Goal: Communication & Community: Answer question/provide support

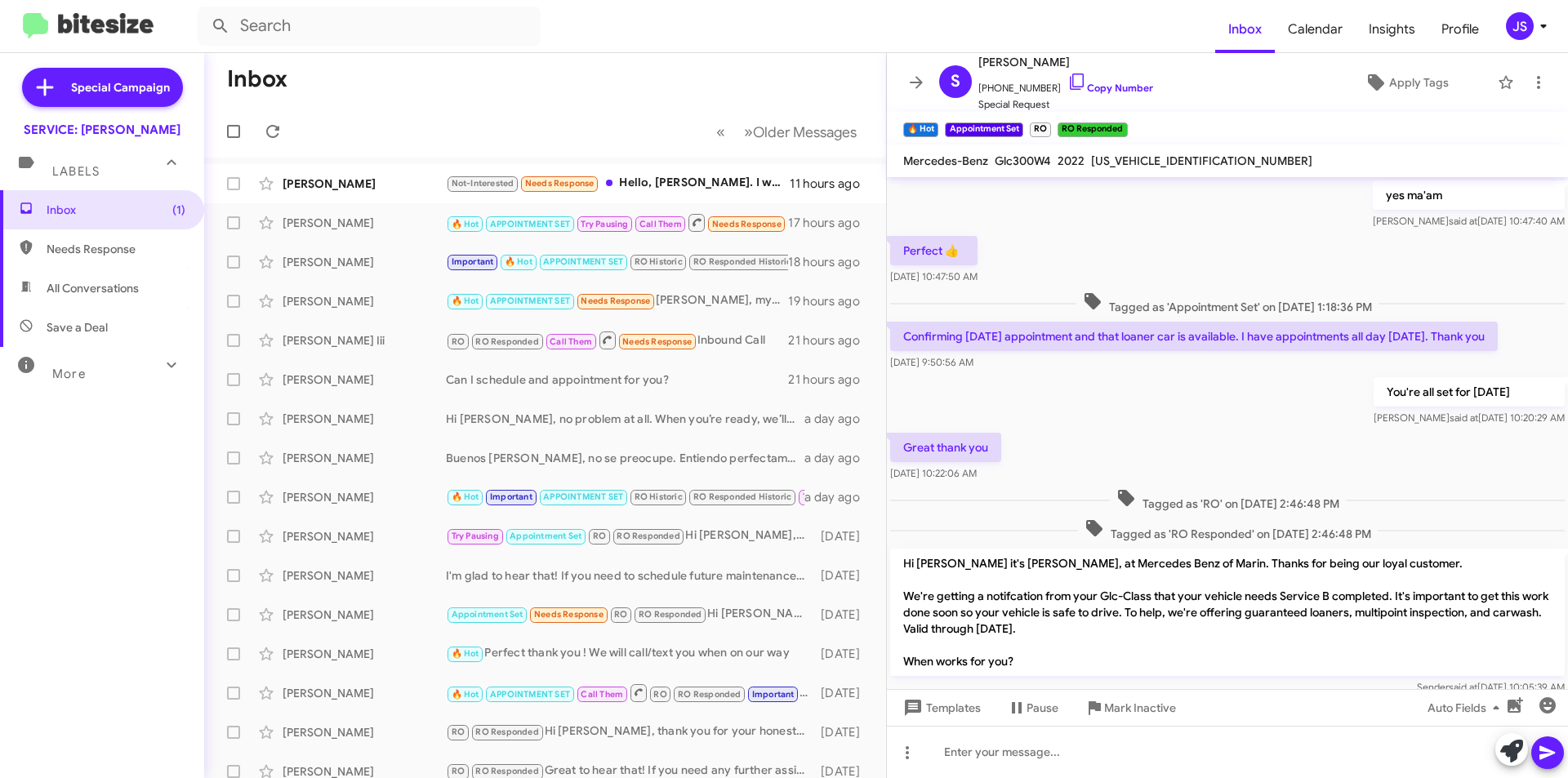
scroll to position [734, 0]
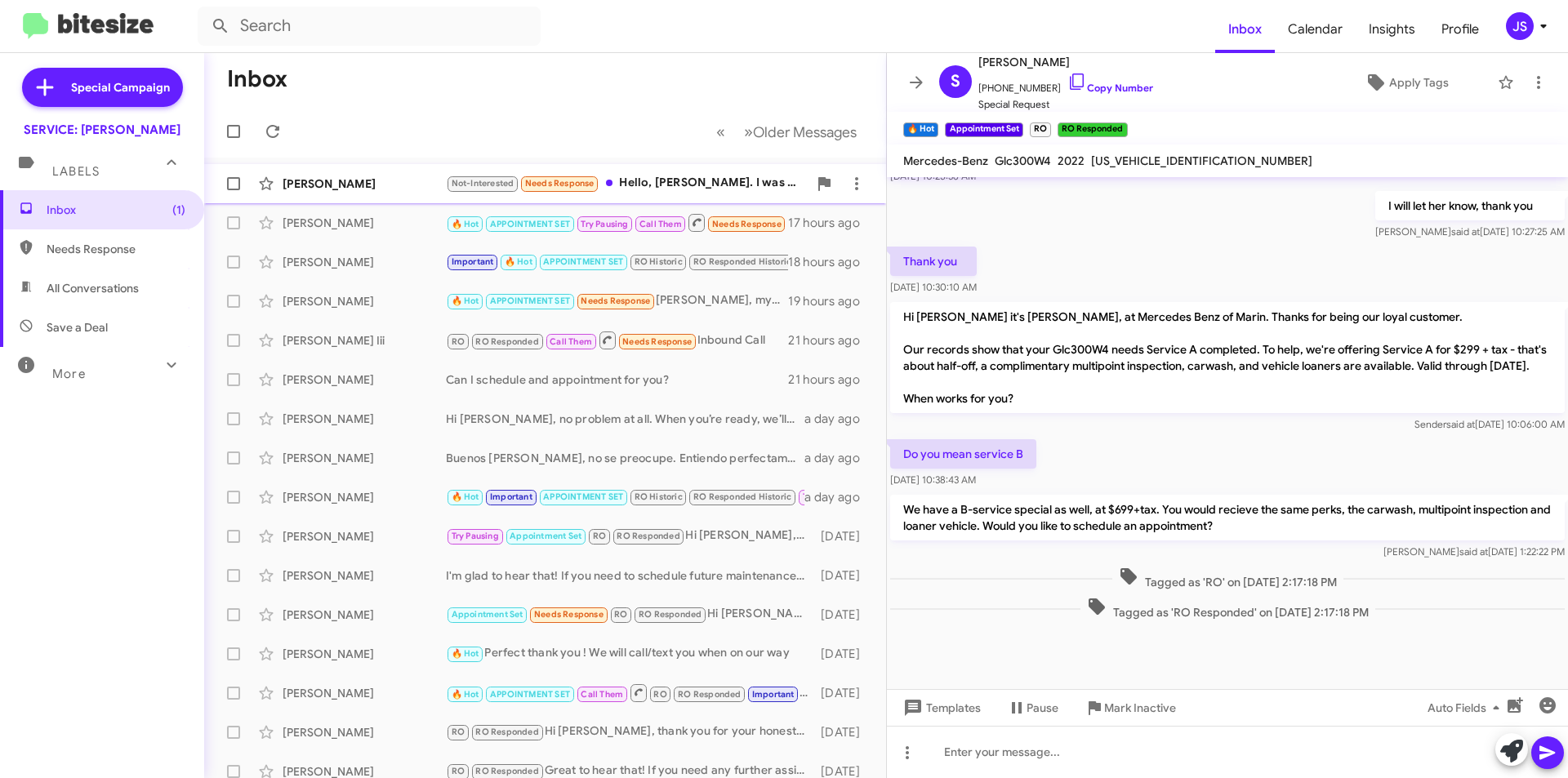
click at [454, 186] on span "Not-Interested" at bounding box center [483, 182] width 63 height 10
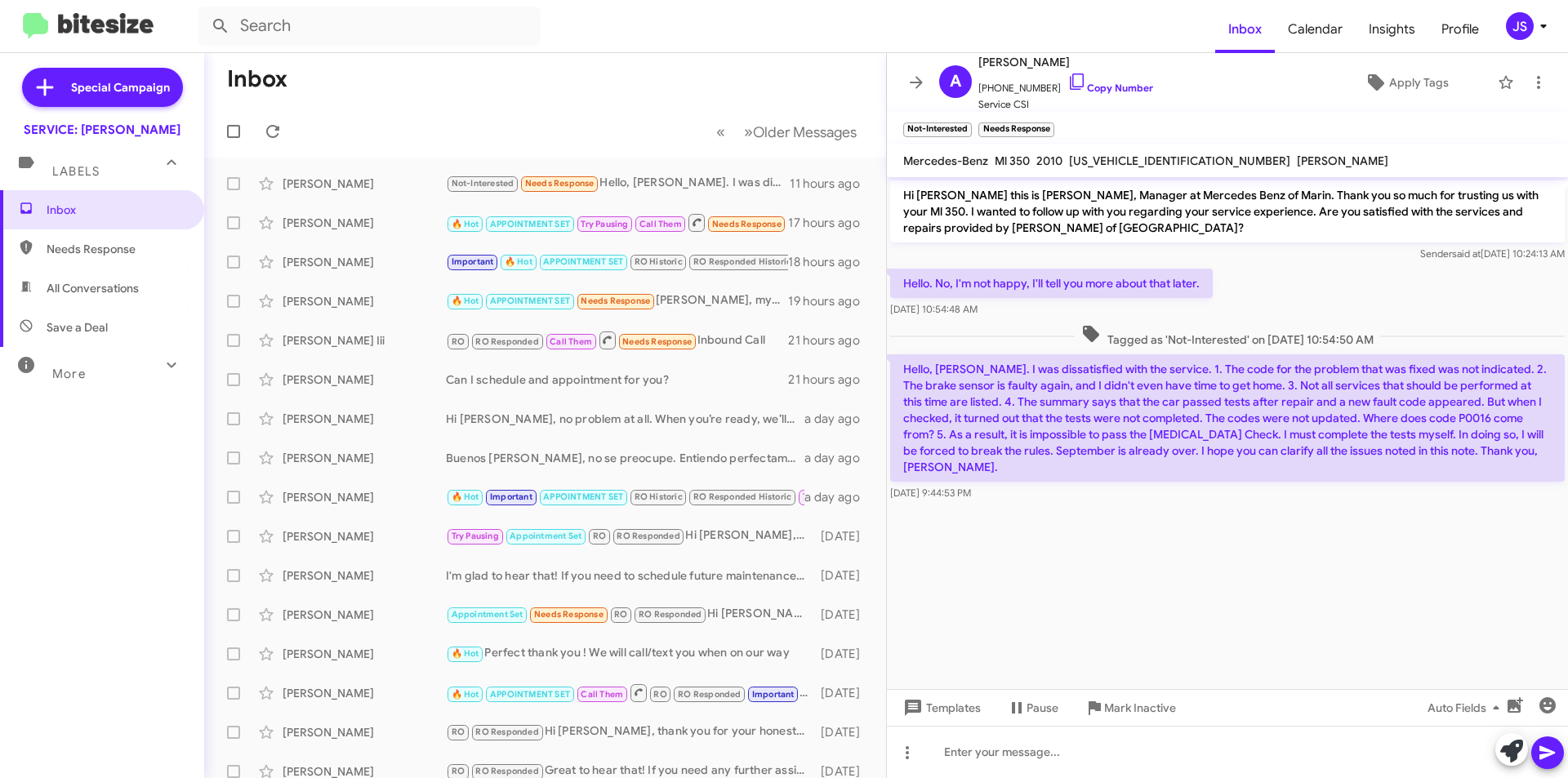
click at [1076, 534] on cdk-virtual-scroll-viewport "Hi Alexander this is Omar Ibrahimi, Manager at Mercedes Benz of Marin. Thank yo…" at bounding box center [1227, 433] width 681 height 512
click at [1064, 485] on div "[DATE] 9:44:53 PM" at bounding box center [1228, 494] width 675 height 17
click at [1068, 86] on icon at bounding box center [1077, 82] width 19 height 19
click at [174, 294] on span "All Conversations" at bounding box center [102, 288] width 204 height 39
type input "in:all-conversations"
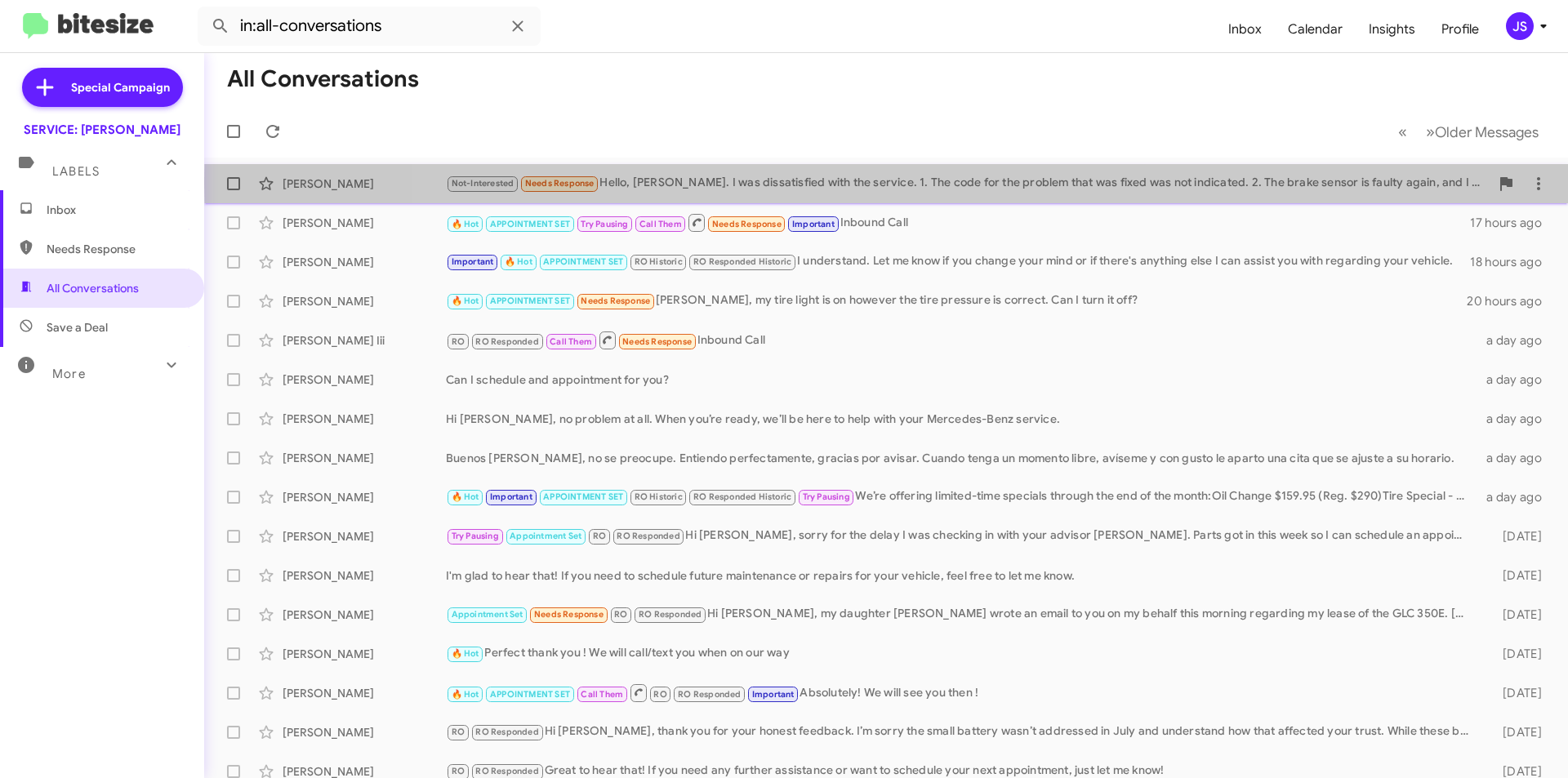
click at [926, 182] on div "Not-Interested Needs Response Hello, Omar Ibrahimi. I was dissatisfied with the…" at bounding box center [967, 183] width 1043 height 19
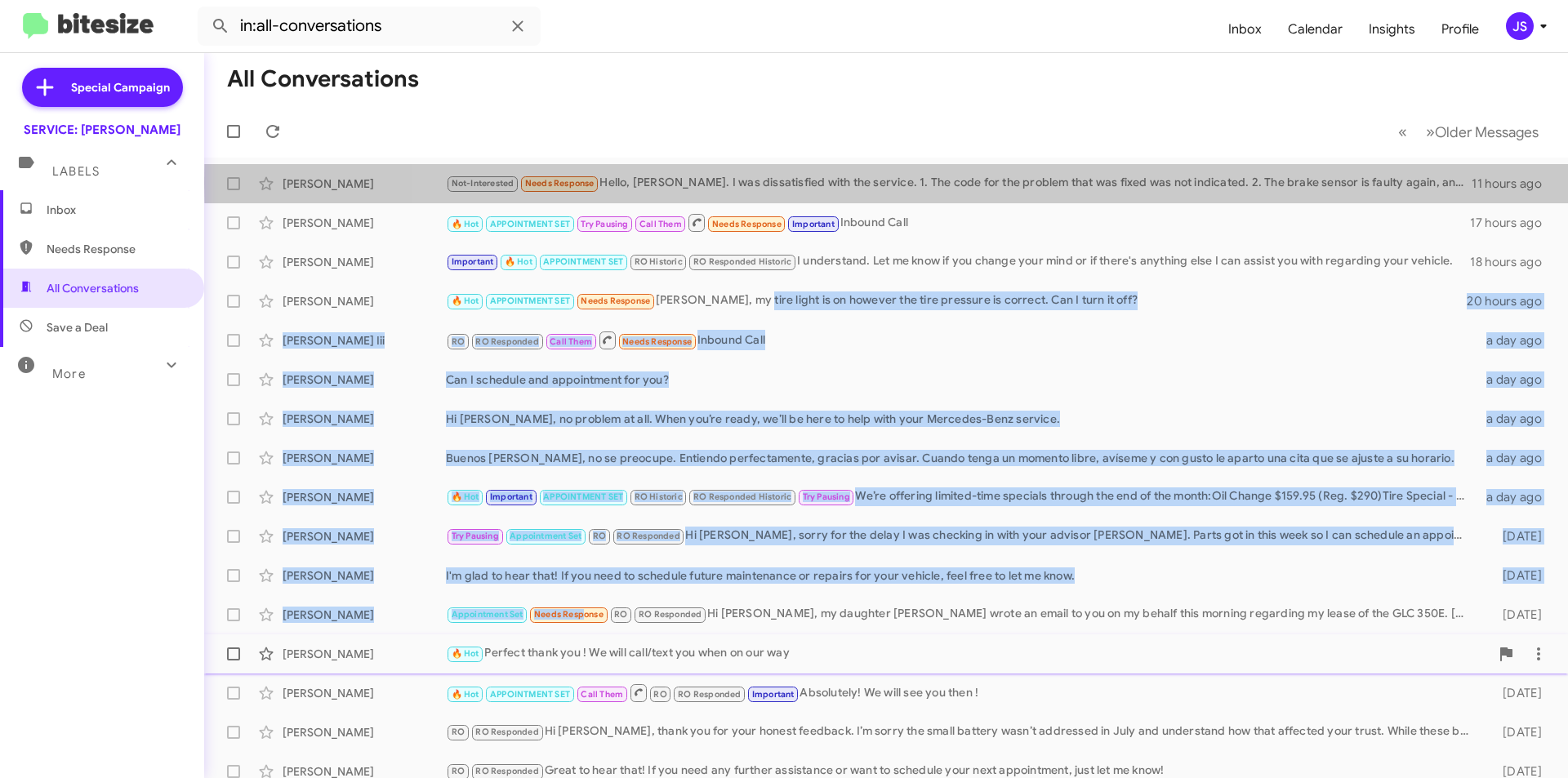
click at [527, 664] on mat-action-list "Alexander Chugunov Not-Interested Needs Response Hello, Omar Ibrahimi. I was di…" at bounding box center [886, 552] width 1364 height 790
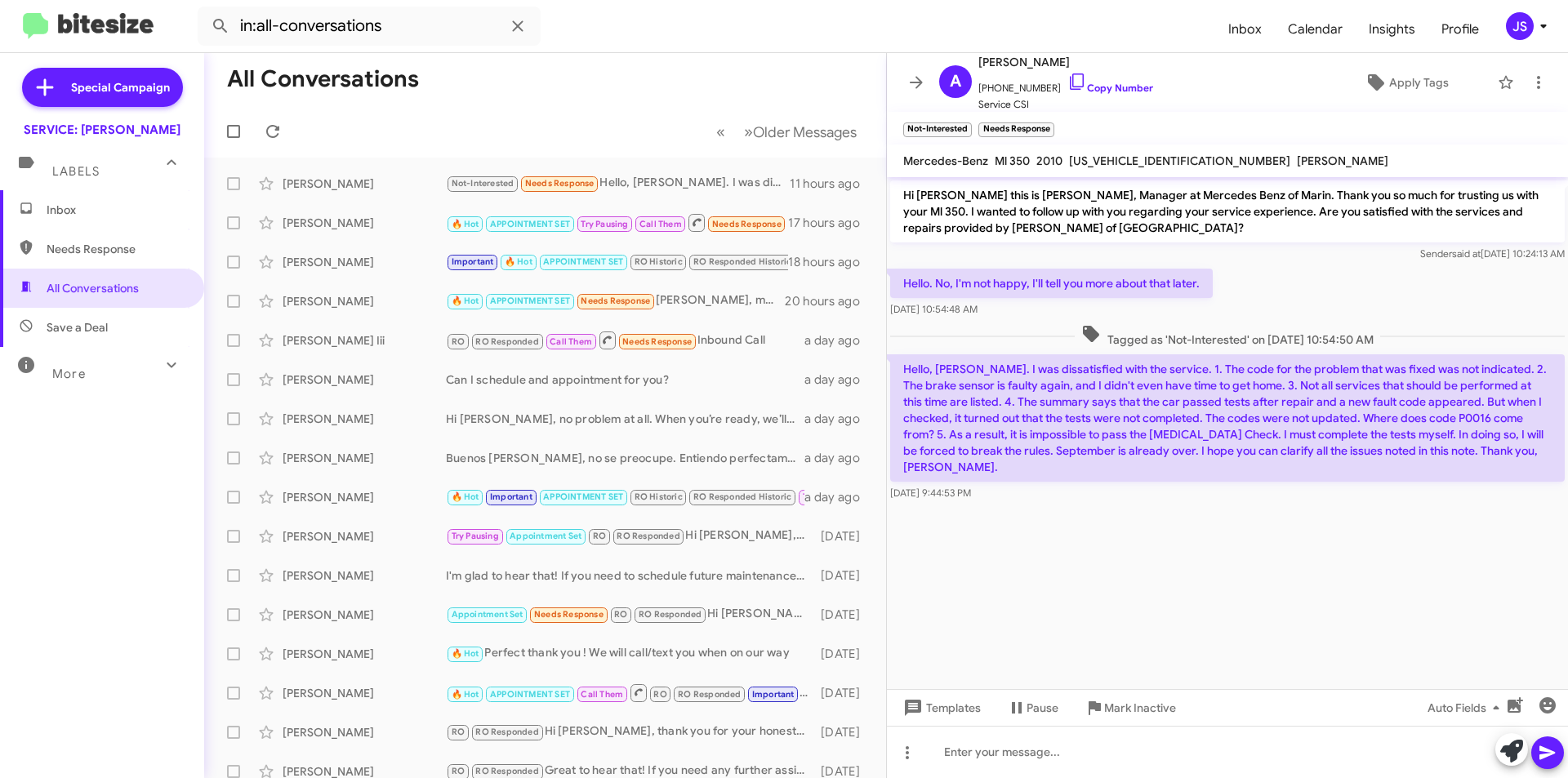
click at [1144, 558] on cdk-virtual-scroll-viewport "Hi Alexander this is Omar Ibrahimi, Manager at Mercedes Benz of Marin. Thank yo…" at bounding box center [1227, 433] width 681 height 512
click at [1416, 92] on span "Apply Tags" at bounding box center [1419, 82] width 59 height 30
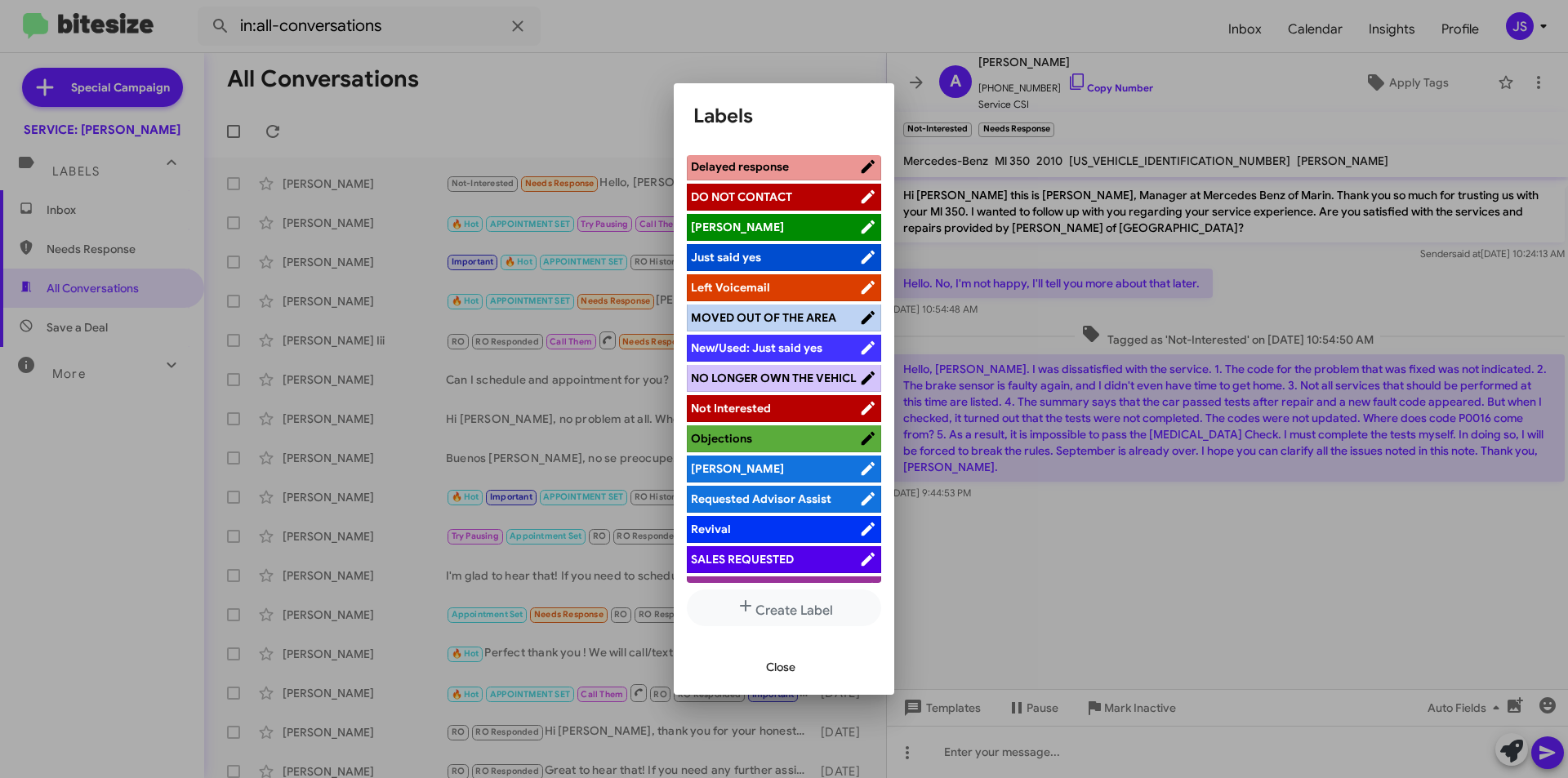
scroll to position [341, 0]
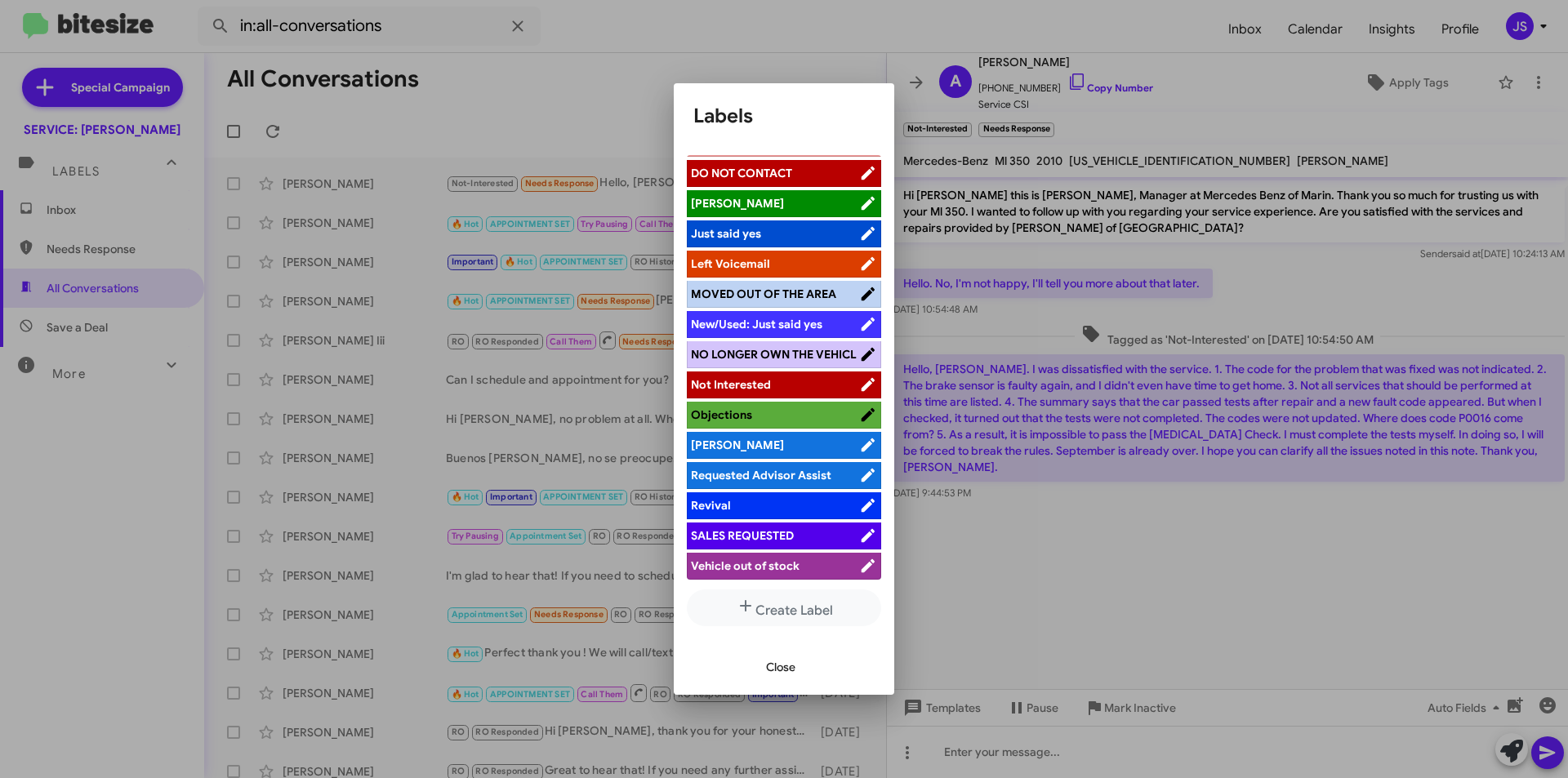
click at [769, 481] on span "Requested Advisor Assist" at bounding box center [762, 475] width 141 height 15
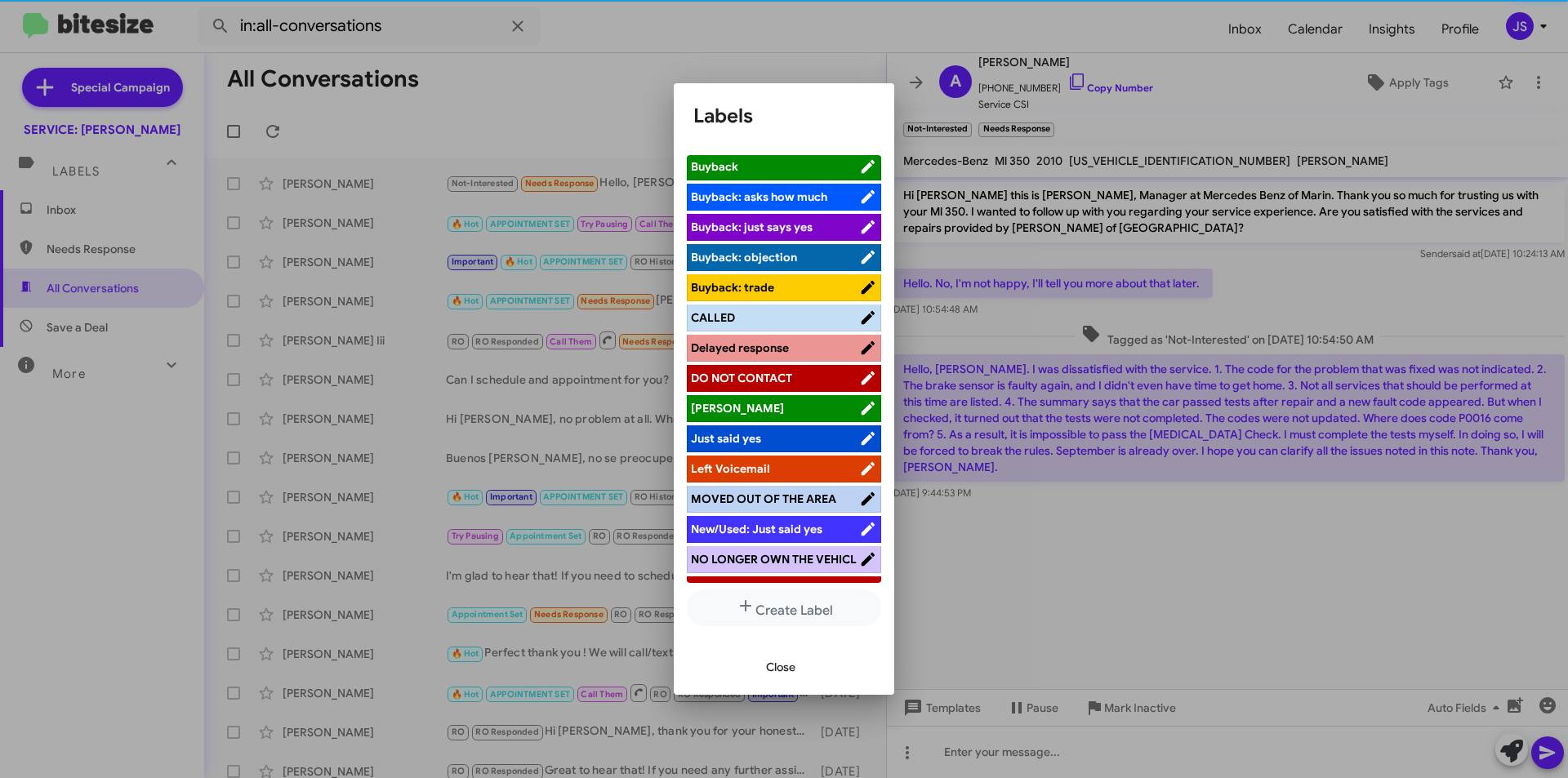
scroll to position [0, 0]
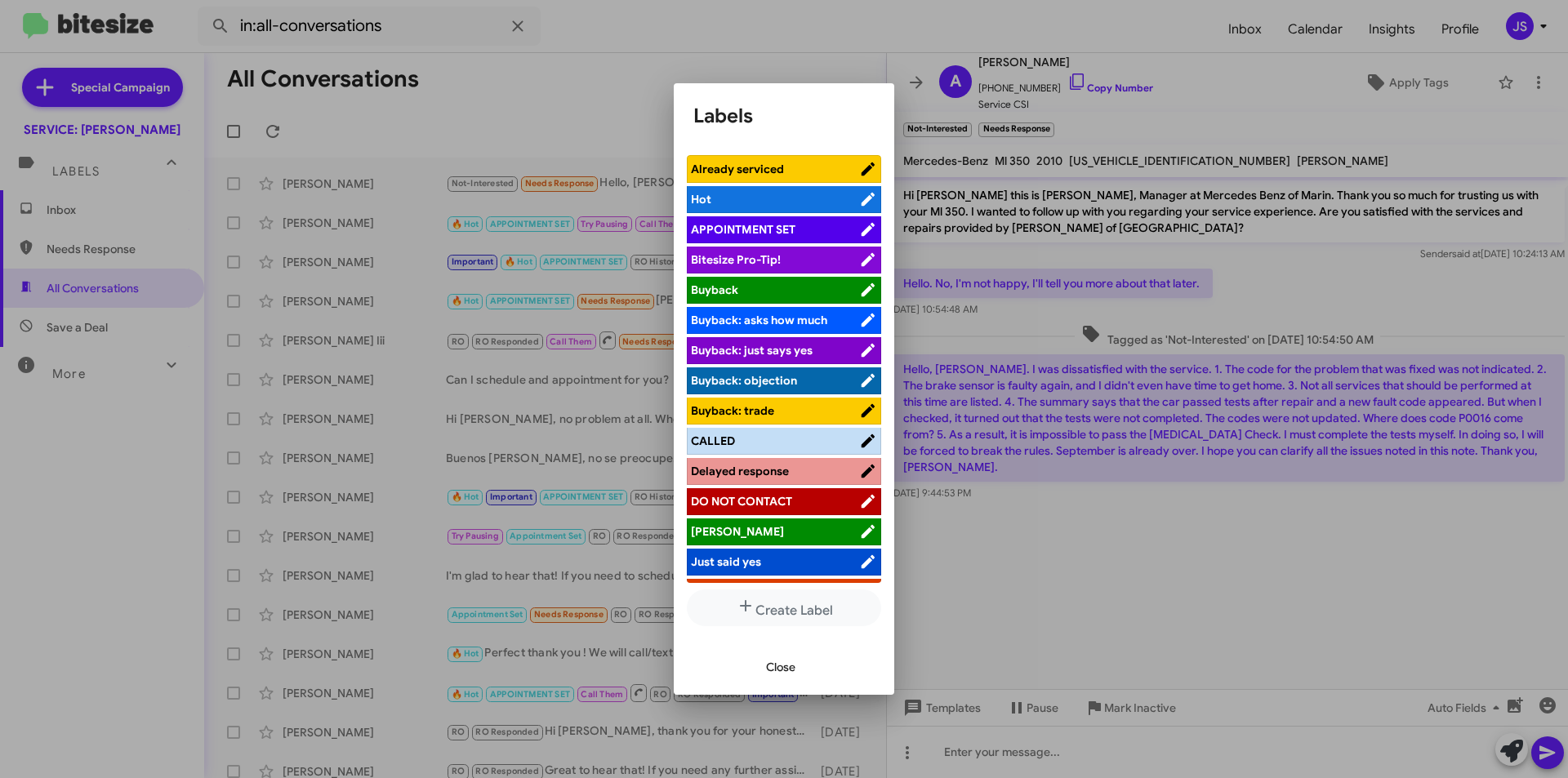
click at [784, 658] on span "Close" at bounding box center [781, 667] width 30 height 30
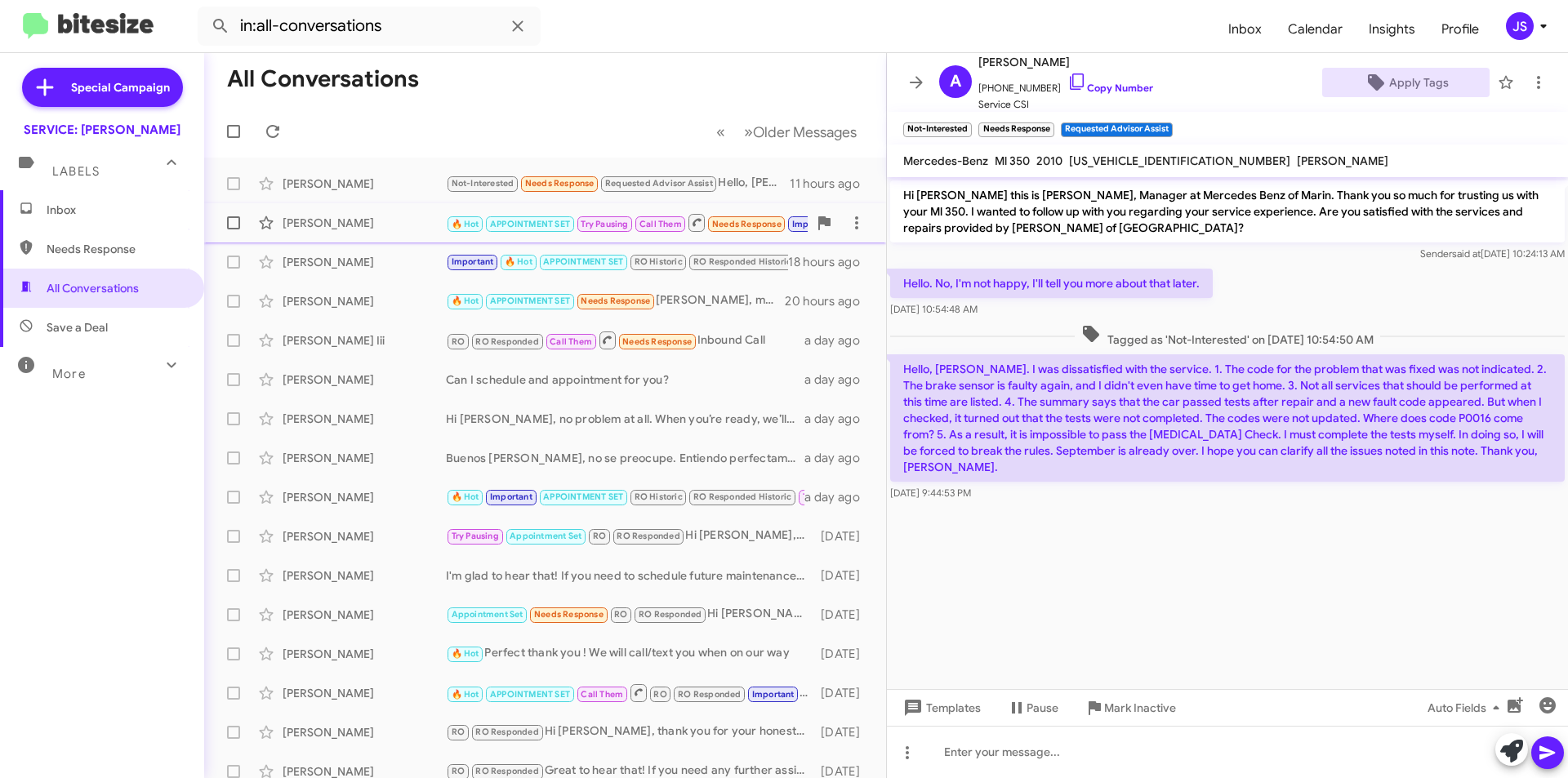
click at [328, 226] on div "[PERSON_NAME]" at bounding box center [364, 223] width 163 height 17
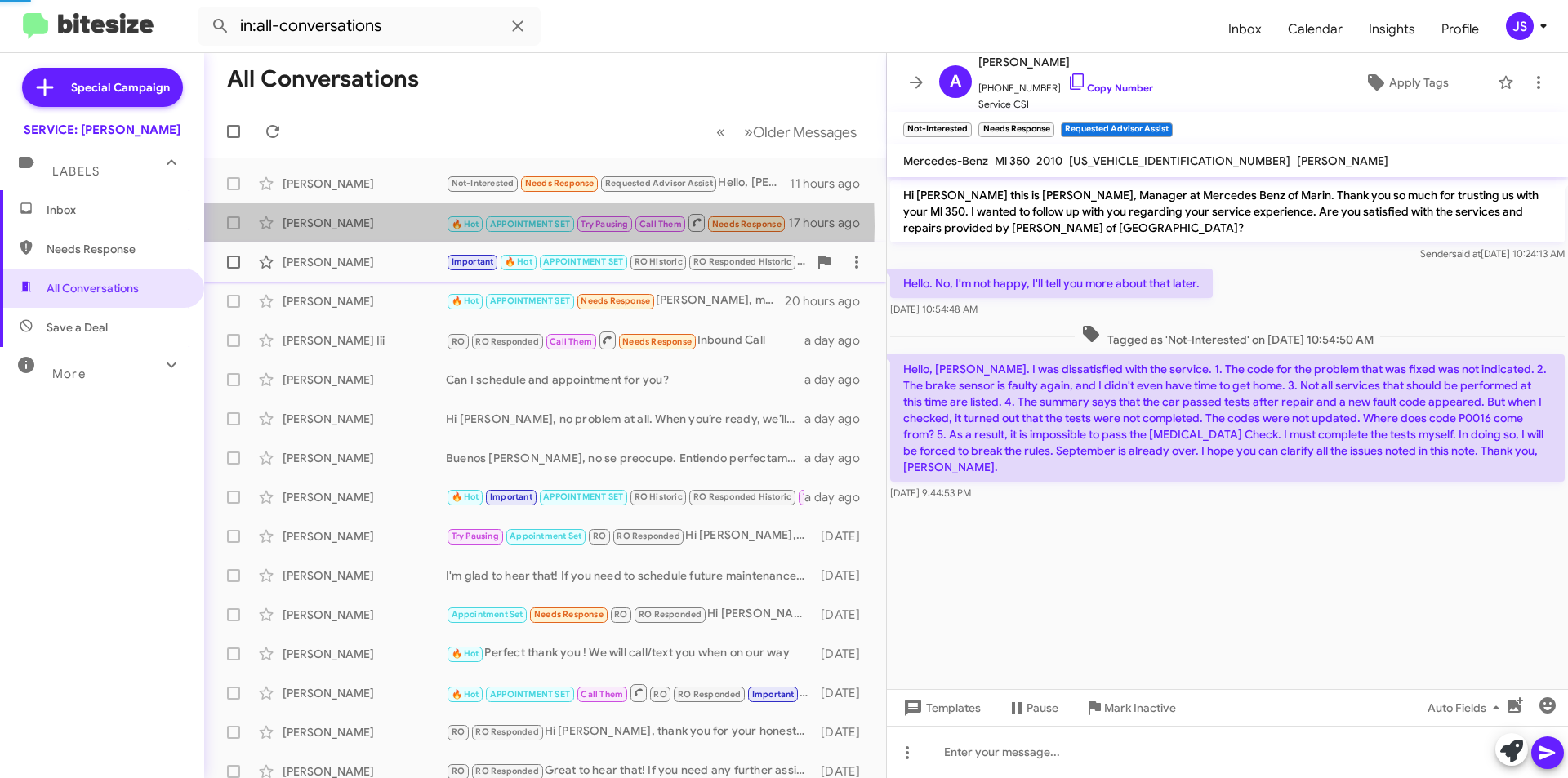
scroll to position [637, 0]
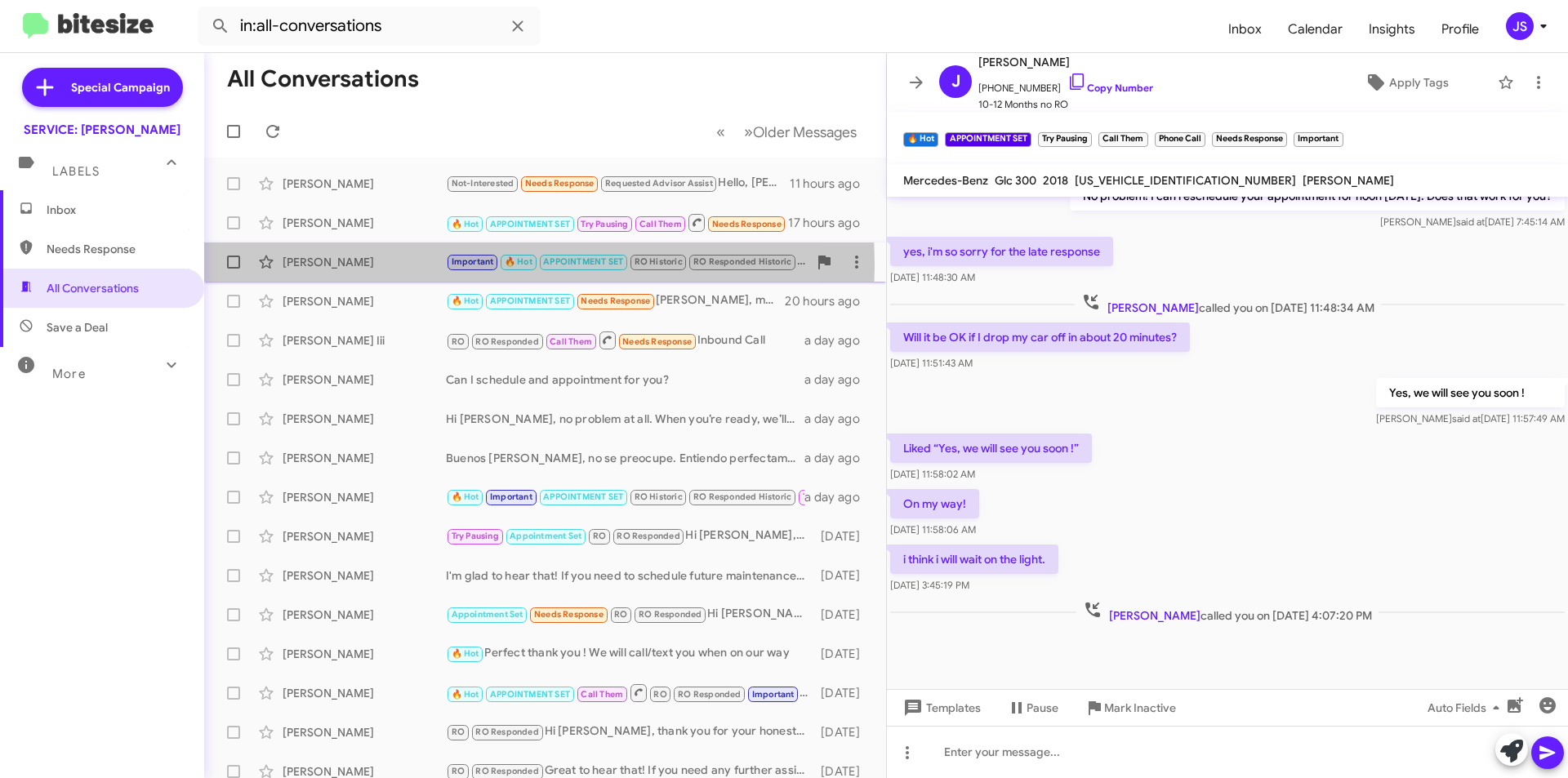
click at [328, 265] on div "[PERSON_NAME]" at bounding box center [364, 262] width 163 height 17
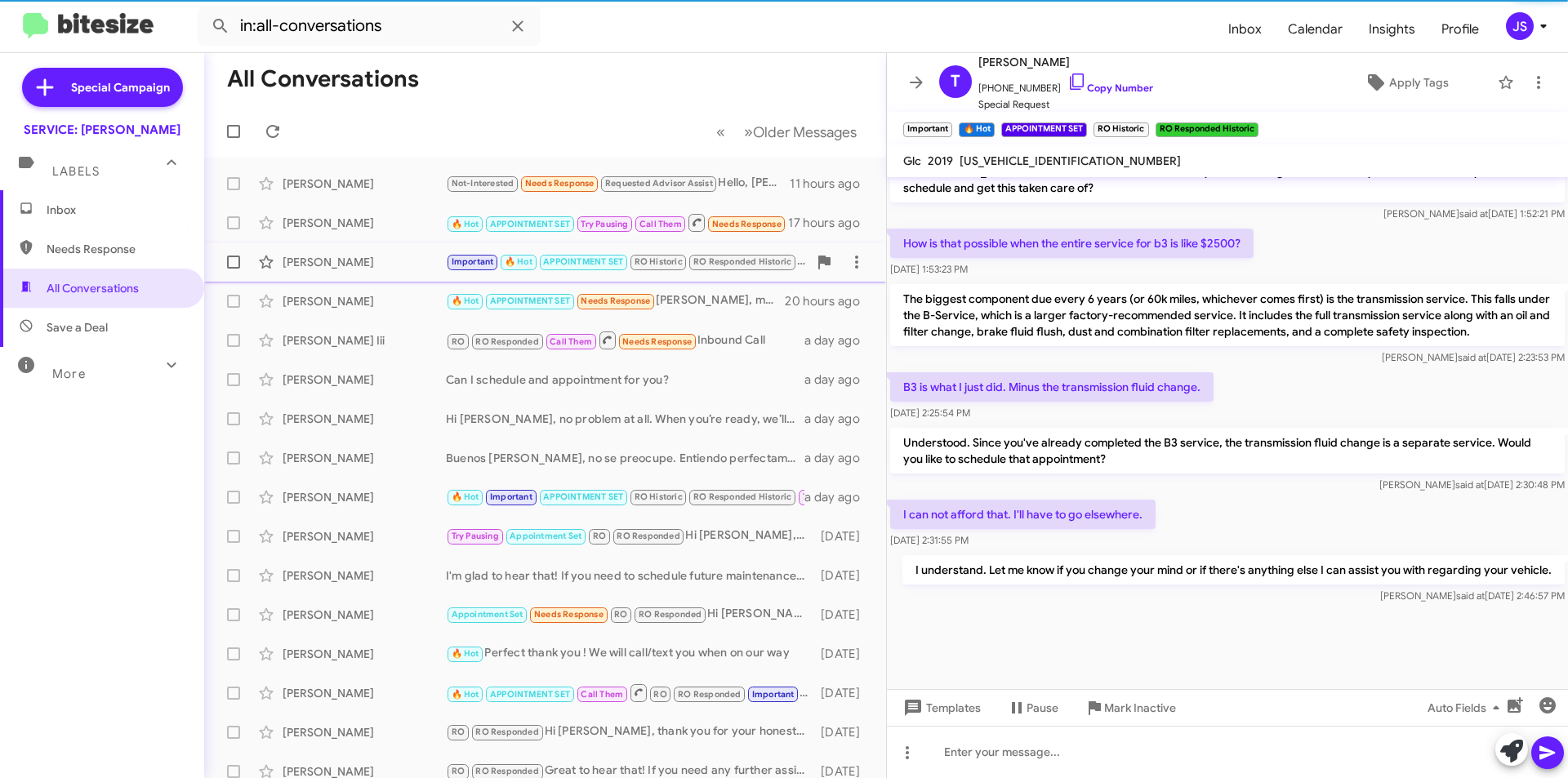
scroll to position [1300, 0]
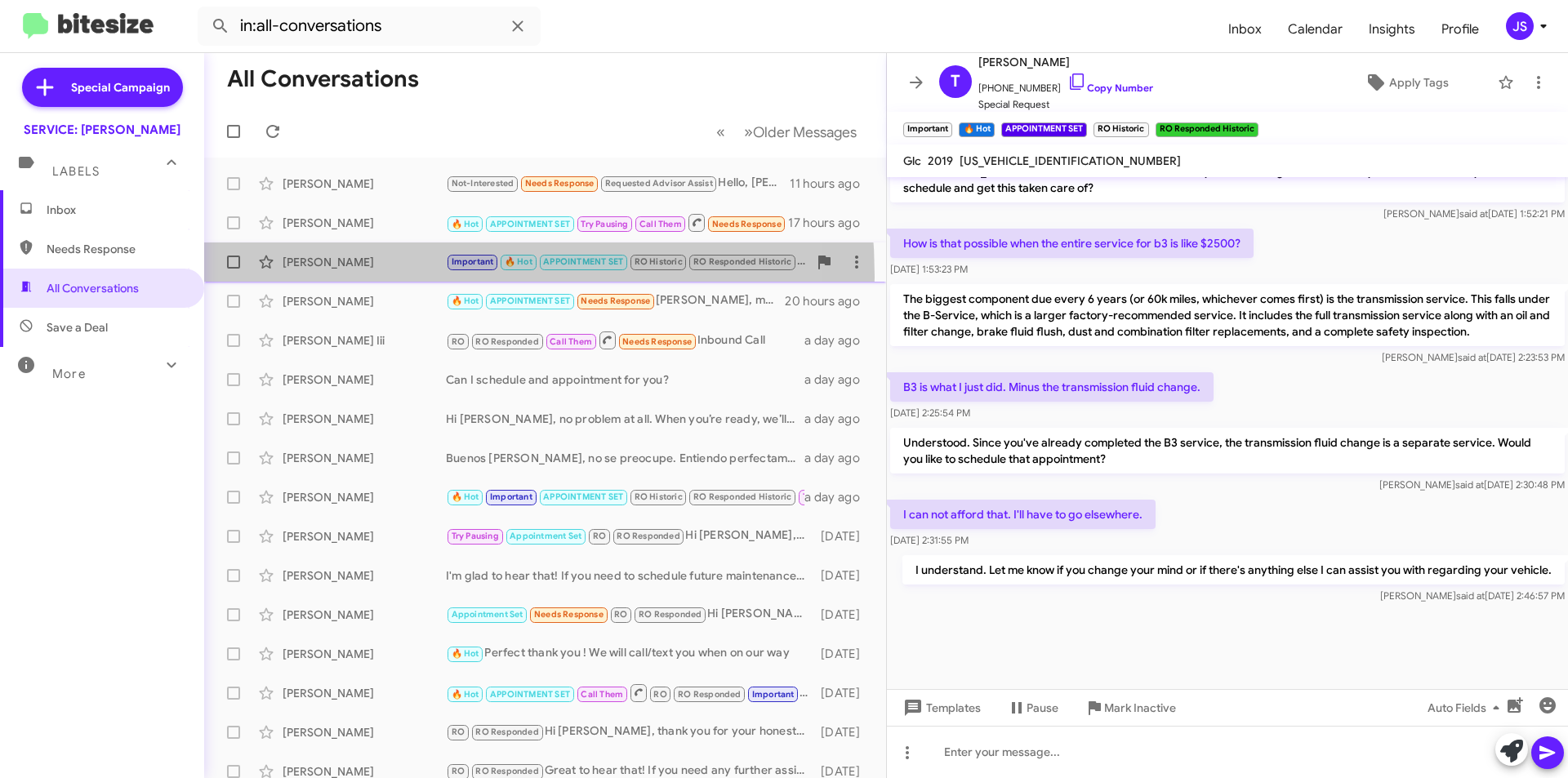
click at [329, 277] on div "Tracy Parasole Important 🔥 Hot APPOINTMENT SET RO Historic RO Responded Histori…" at bounding box center [545, 261] width 656 height 32
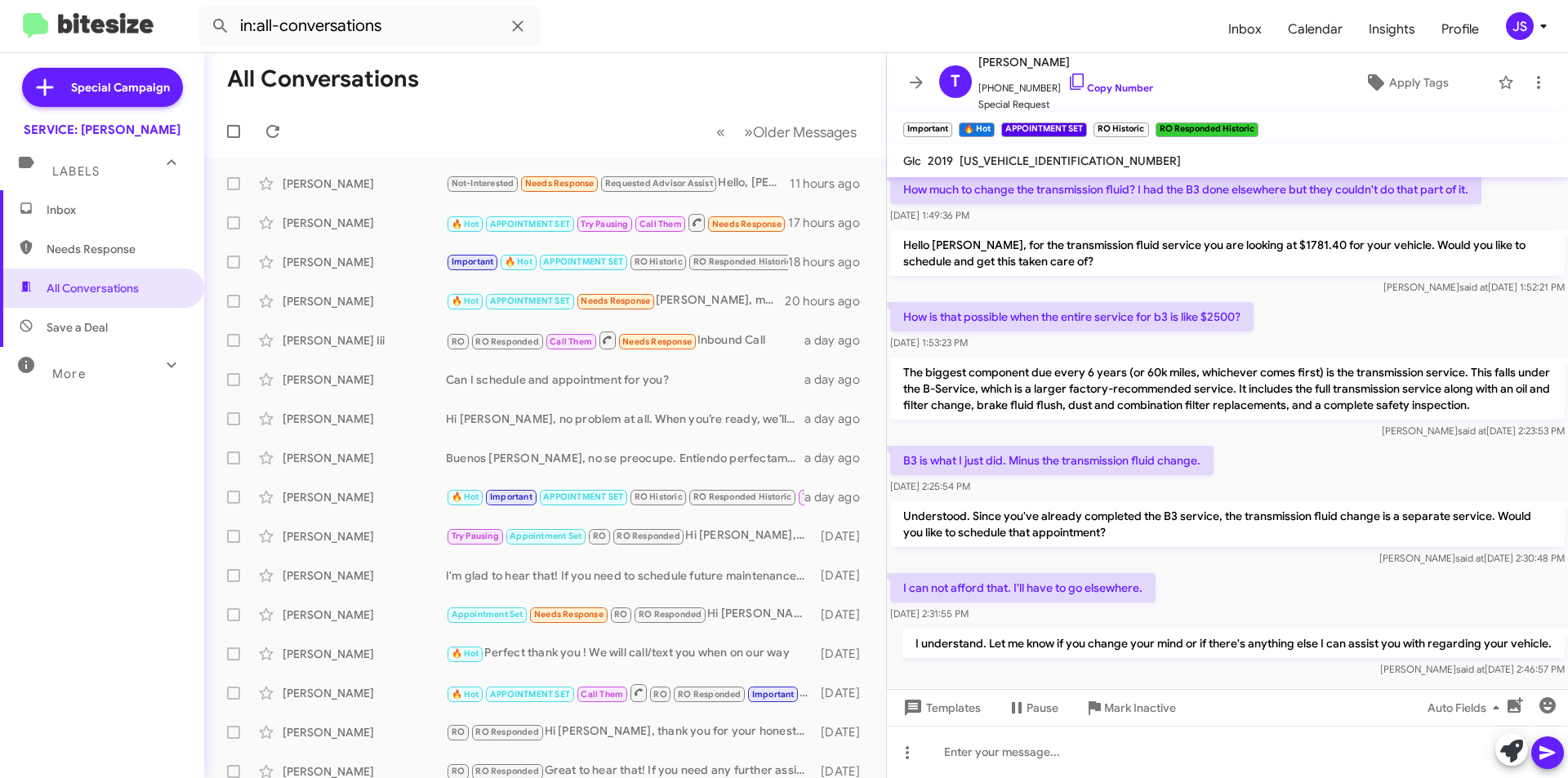
scroll to position [1056, 0]
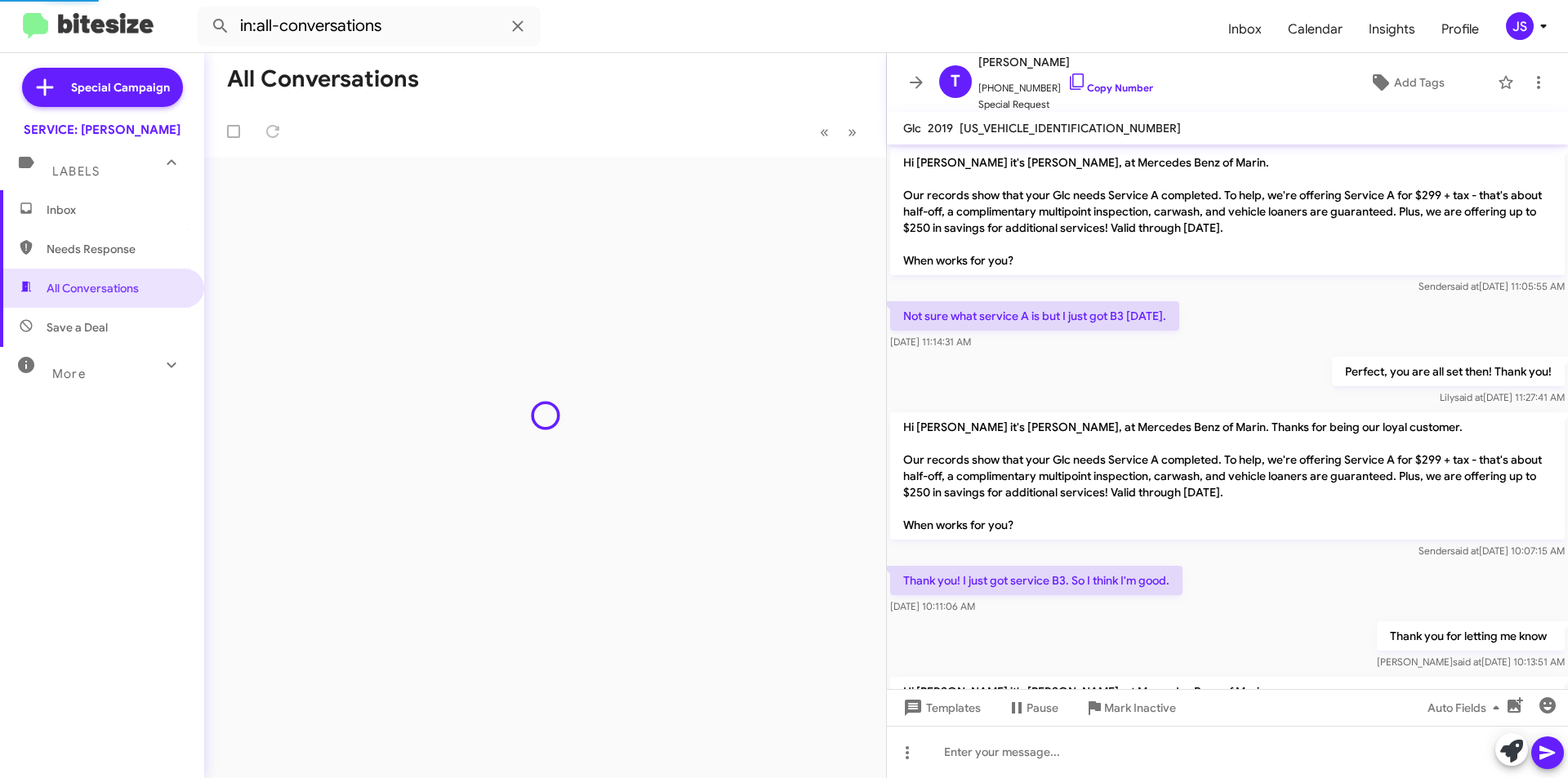
scroll to position [1268, 0]
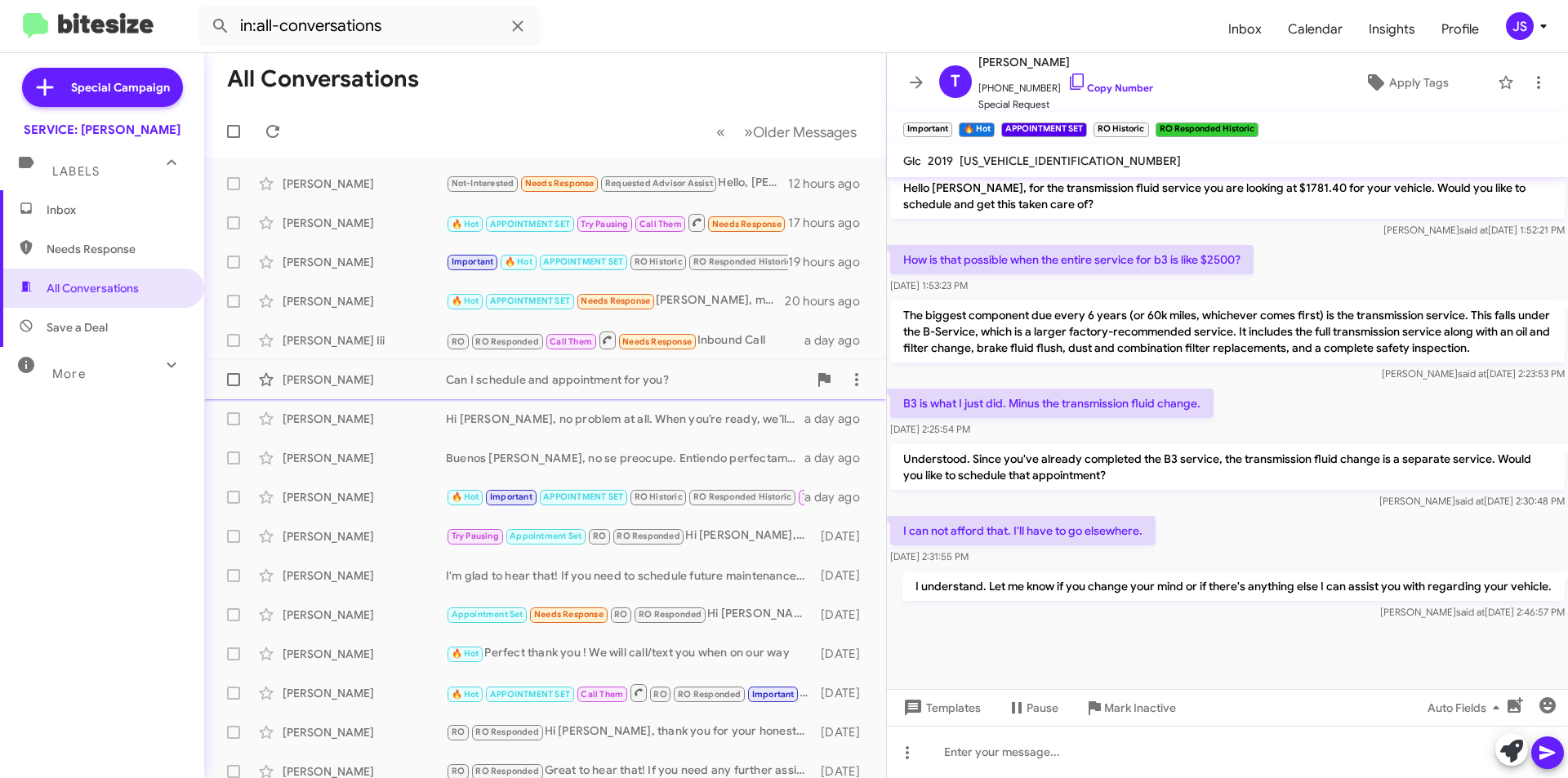
click at [330, 375] on div "[PERSON_NAME]" at bounding box center [364, 380] width 163 height 17
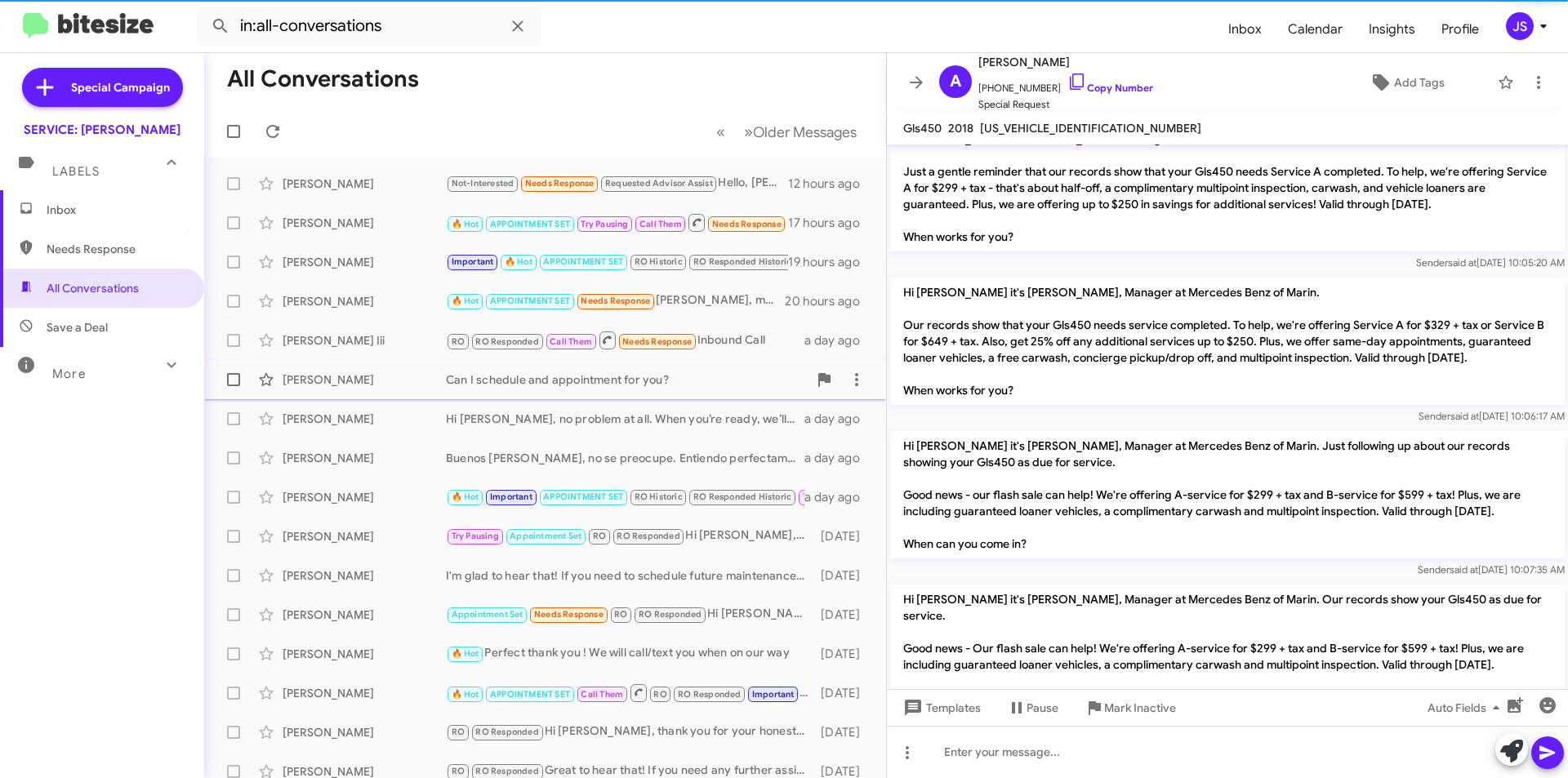
scroll to position [2345, 0]
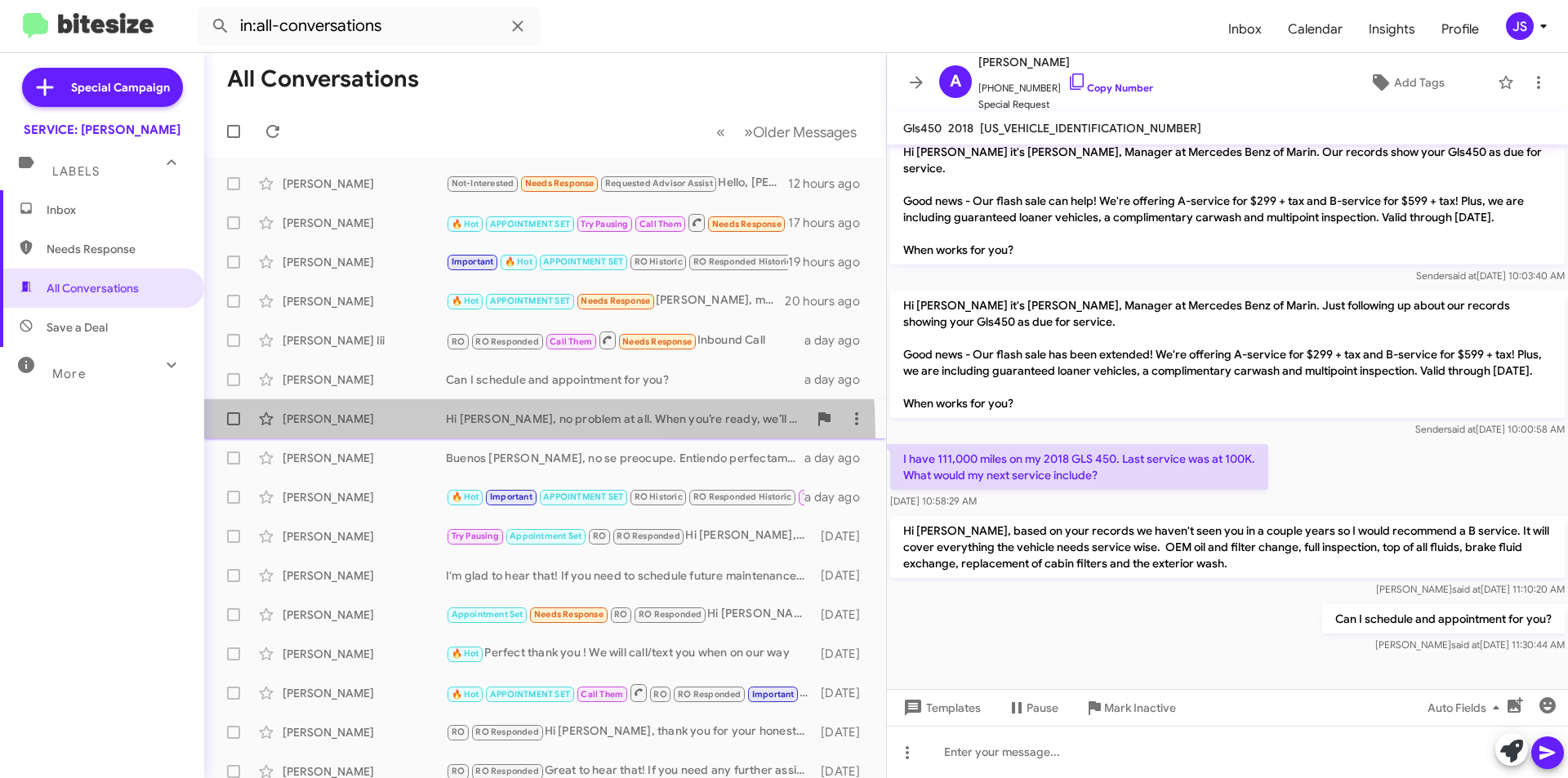
click at [352, 437] on span "Jessica Fullerton Hi Jessica, no problem at all. When you’re ready, we’ll be he…" at bounding box center [545, 419] width 682 height 39
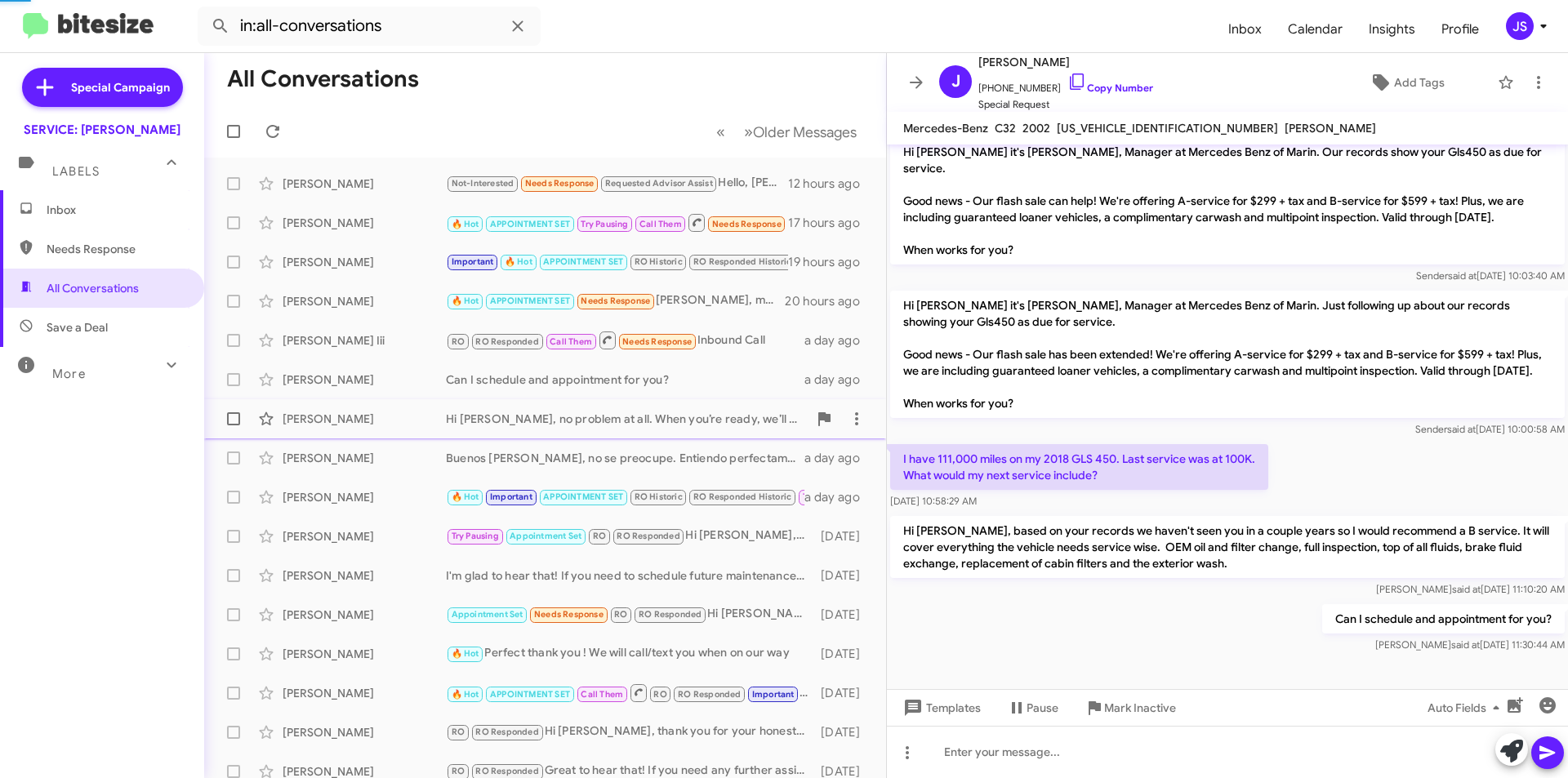
scroll to position [63, 0]
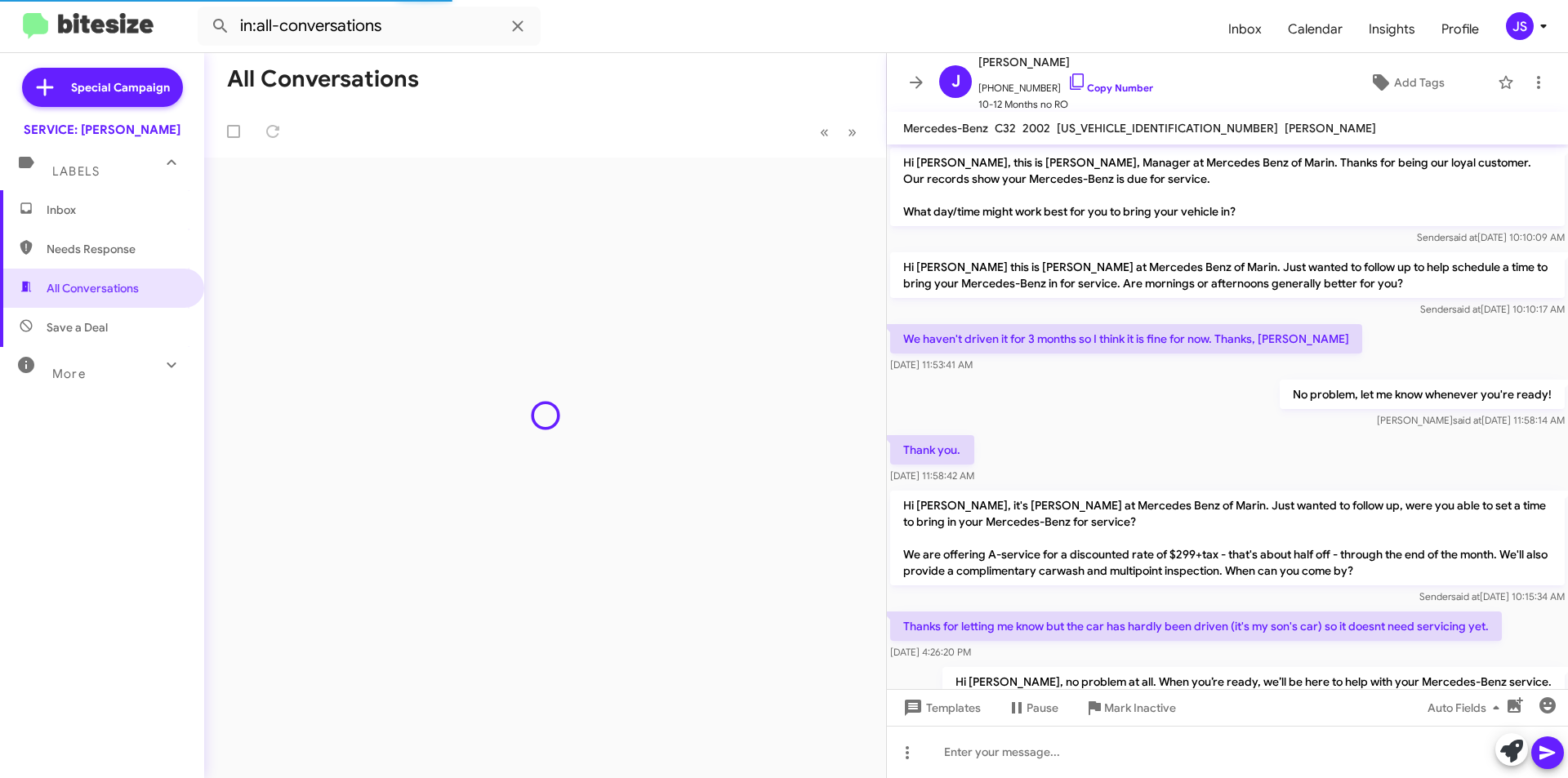
scroll to position [63, 0]
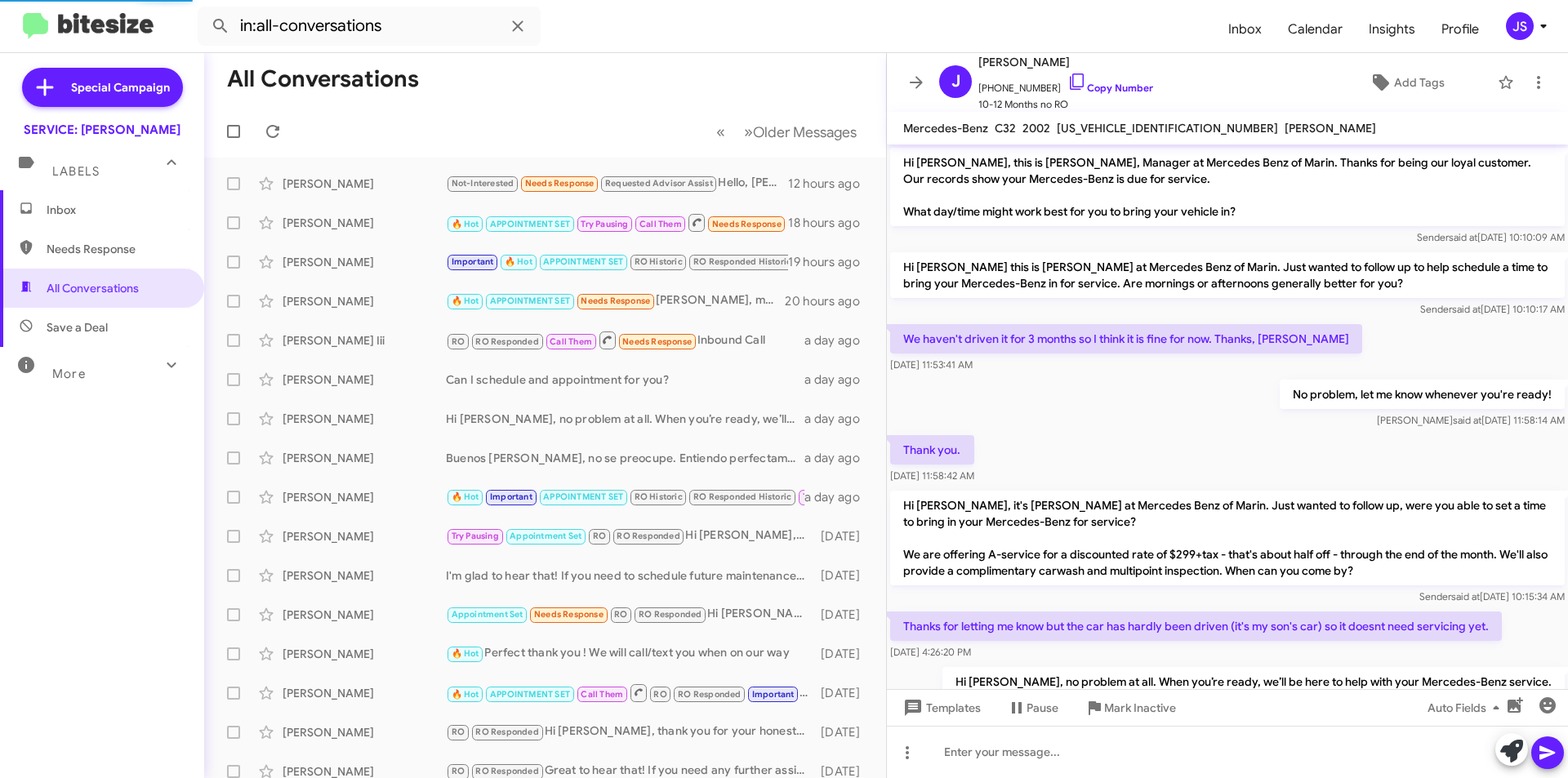
scroll to position [63, 0]
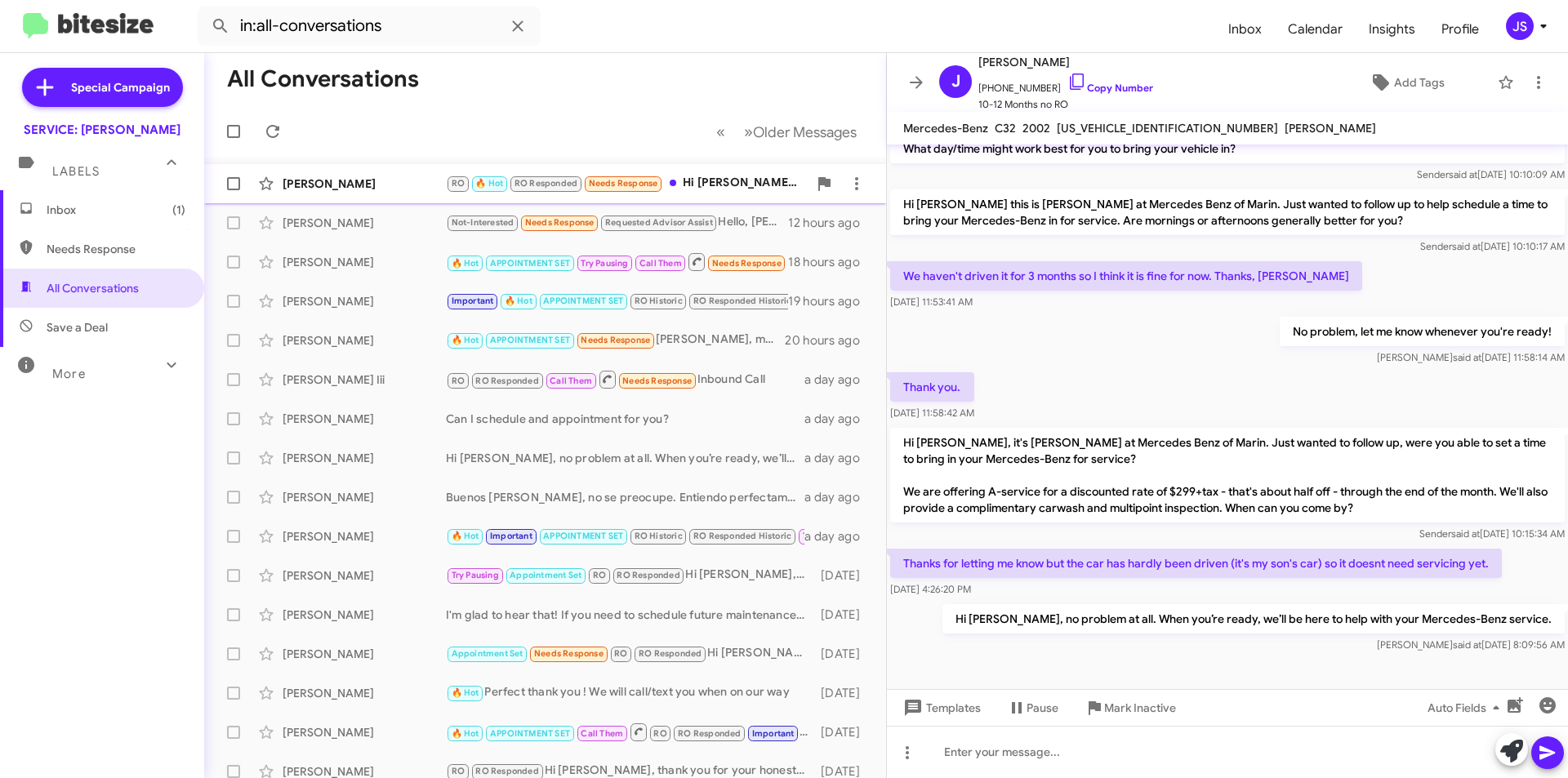
click at [411, 185] on div "[PERSON_NAME]" at bounding box center [364, 184] width 163 height 17
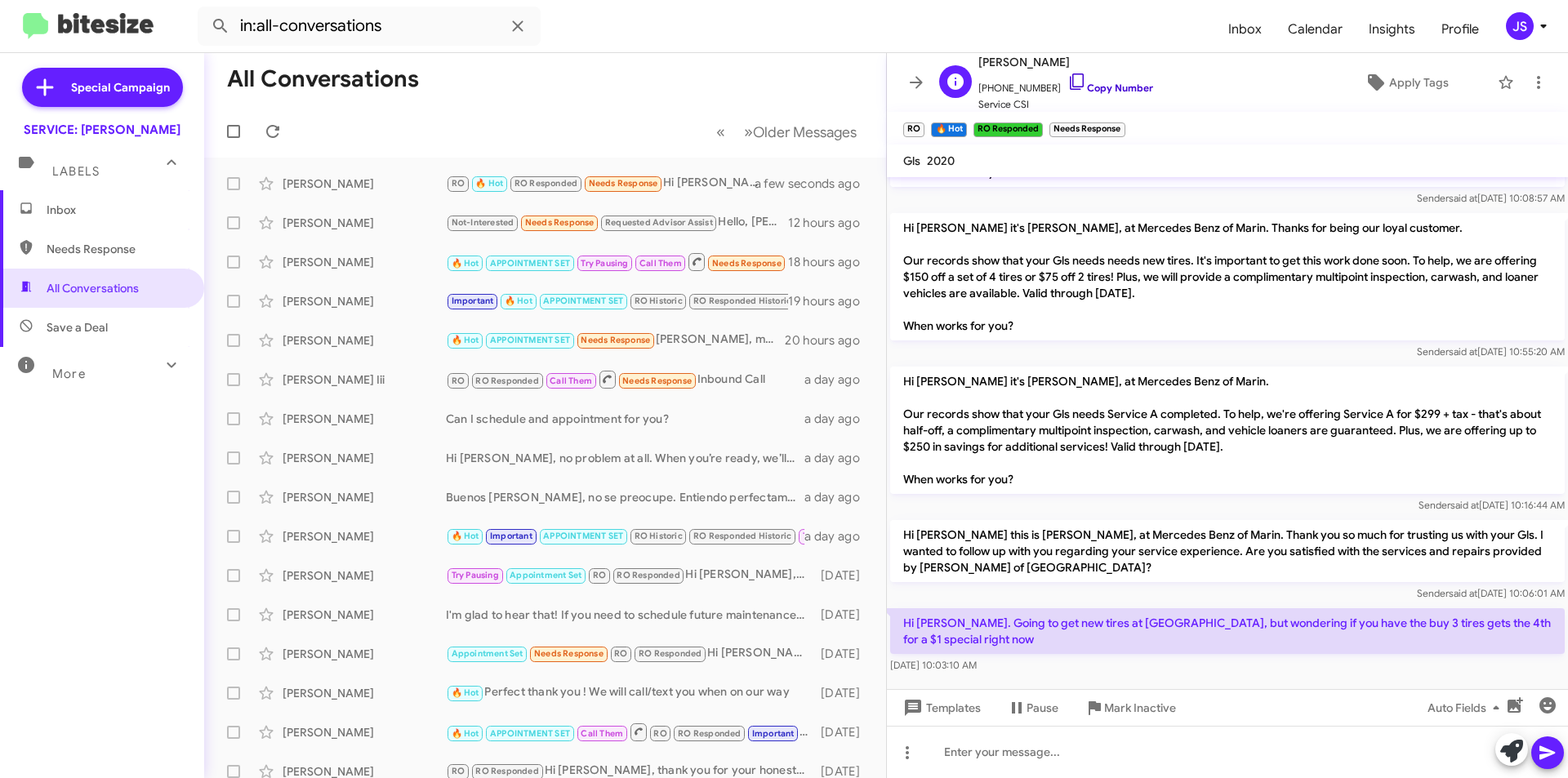
click at [1069, 86] on icon at bounding box center [1077, 82] width 19 height 19
click at [1154, 760] on div at bounding box center [1227, 752] width 681 height 52
click at [1205, 763] on div "Good morning Edward, unfortunately" at bounding box center [1227, 752] width 681 height 52
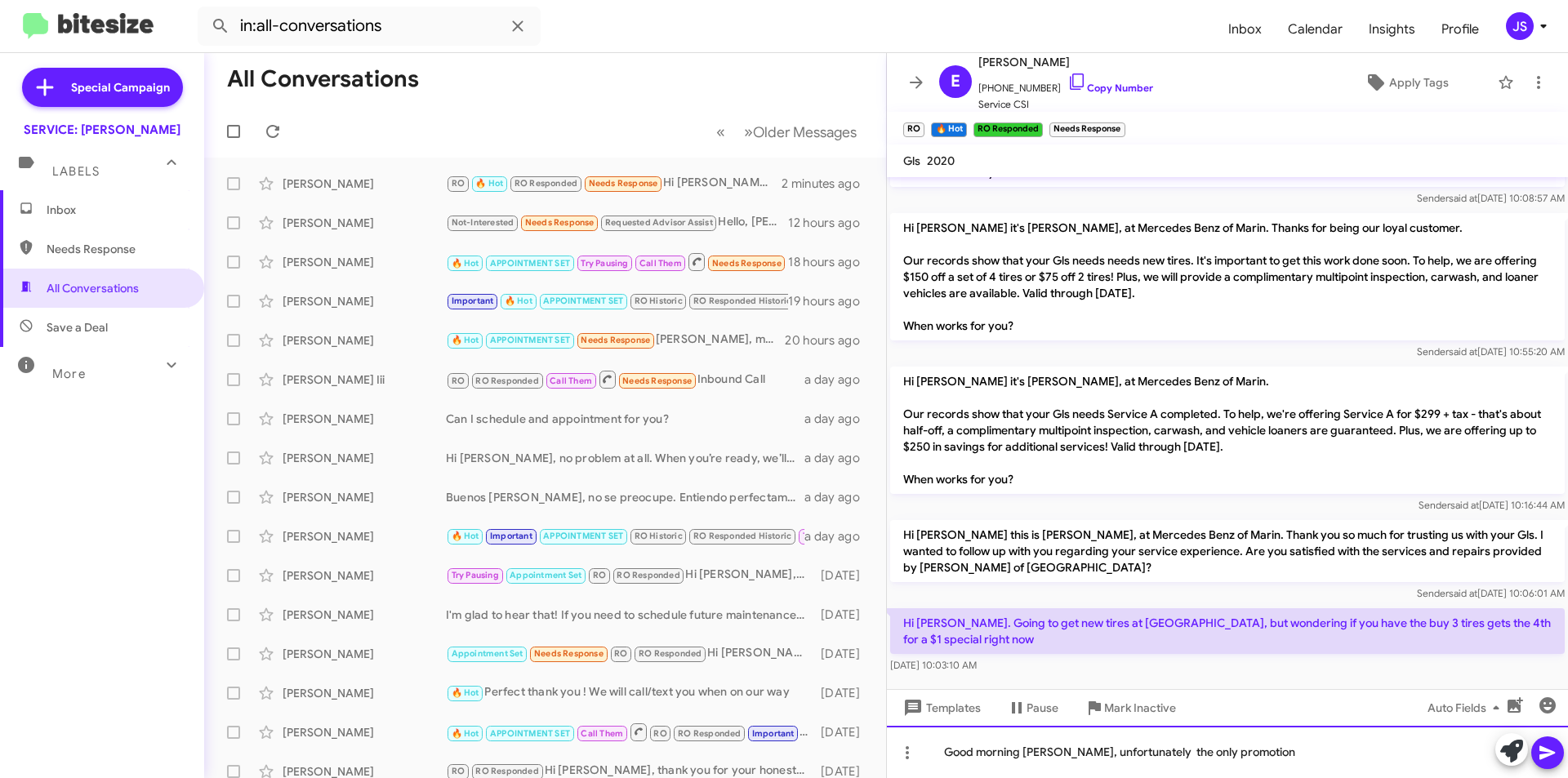
click at [1148, 756] on div "Good morning Edward, unfortunately the only promotion" at bounding box center [1227, 752] width 681 height 52
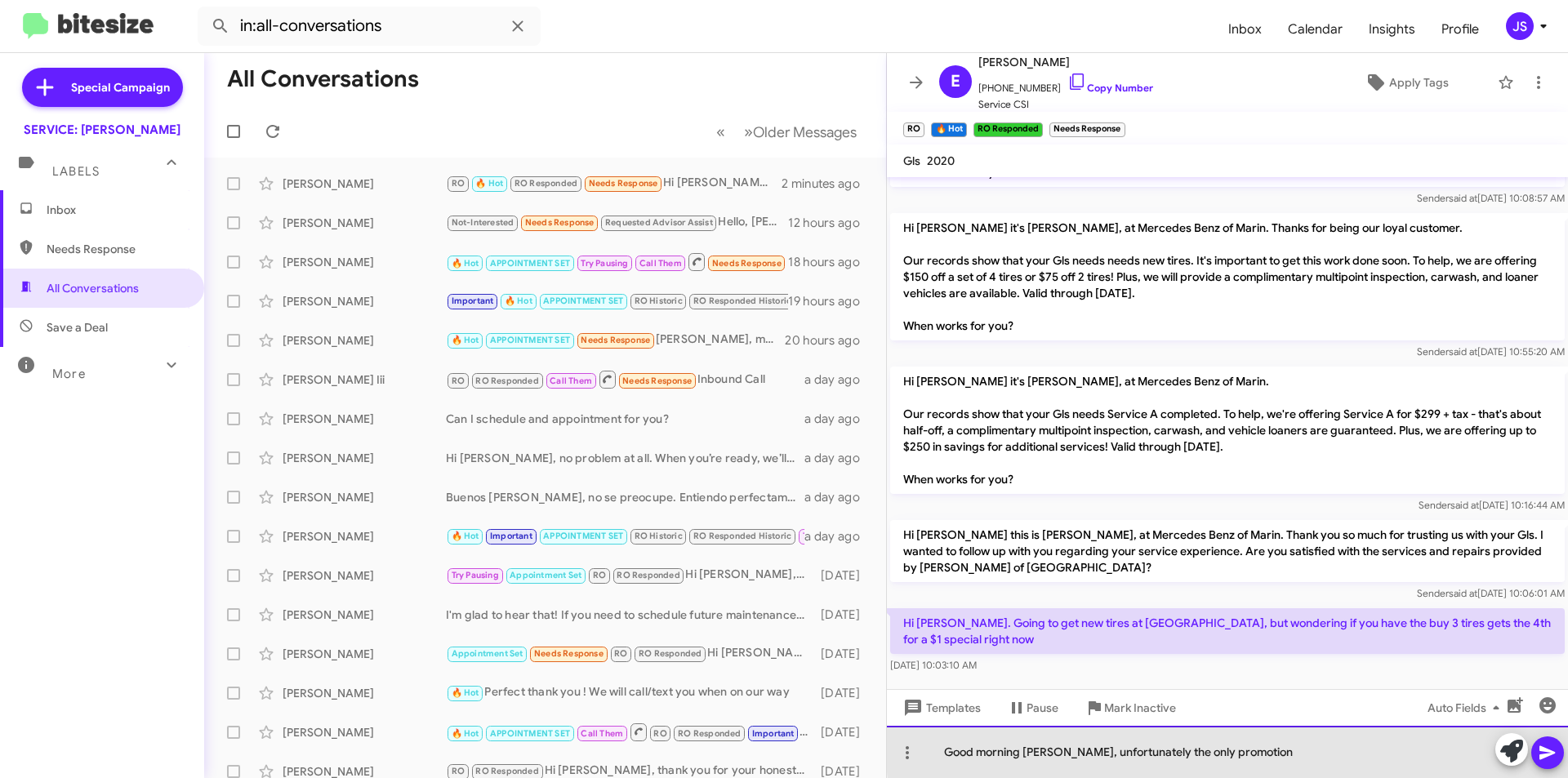
click at [1274, 747] on div "Good morning Edward, unfortunately the only promotion" at bounding box center [1227, 752] width 681 height 52
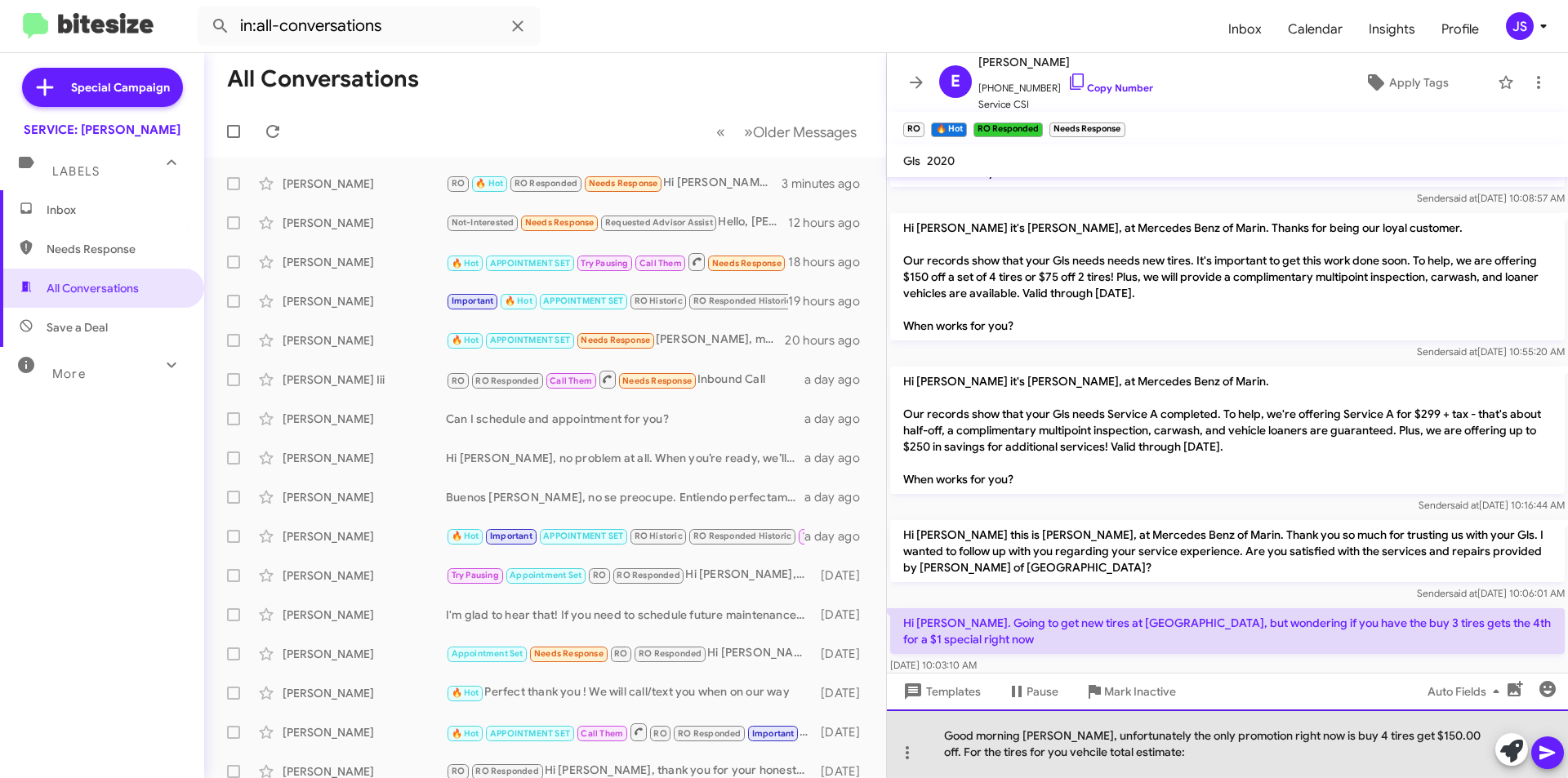
drag, startPoint x: 1020, startPoint y: 738, endPoint x: 1031, endPoint y: 743, distance: 12.1
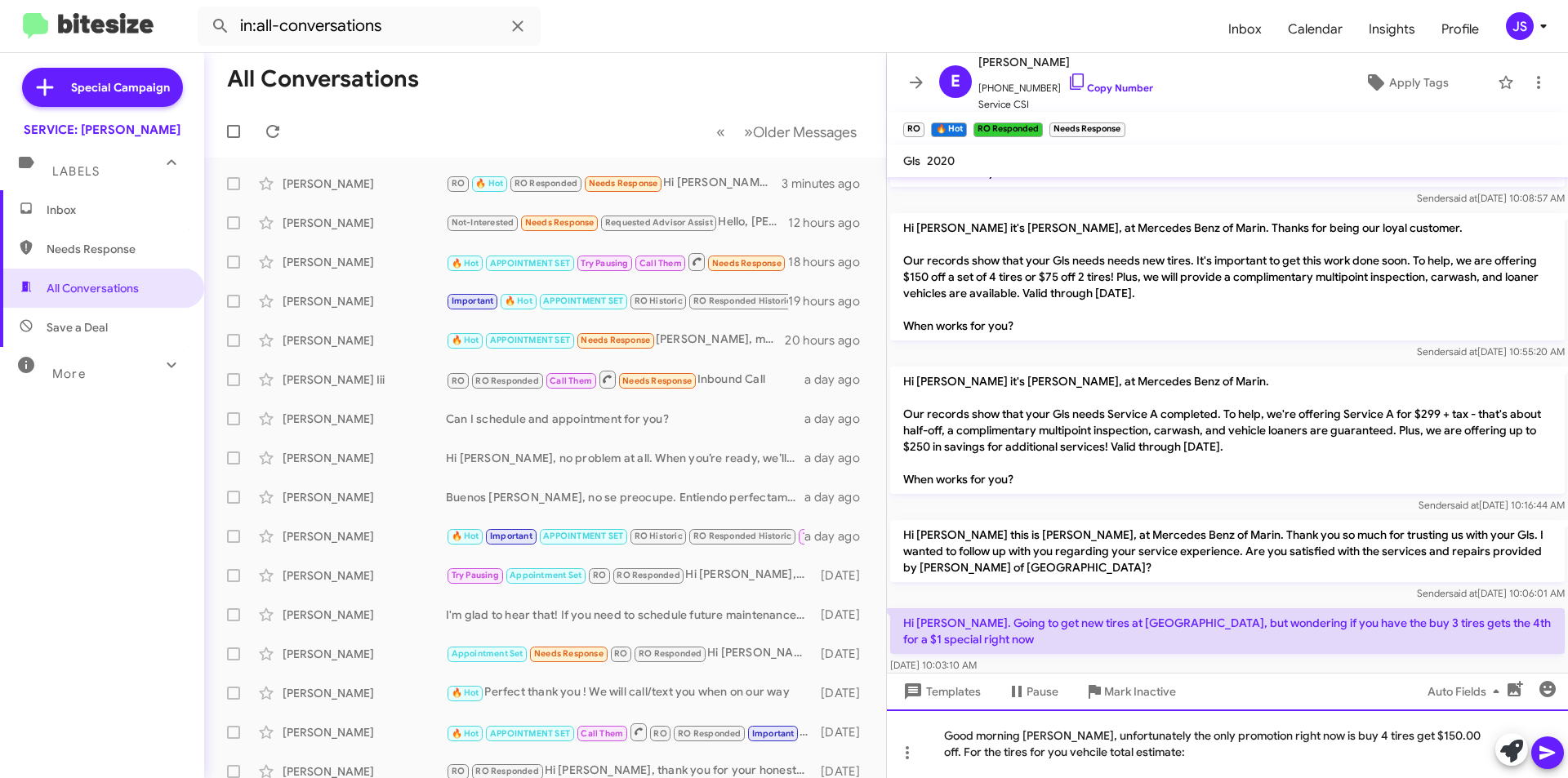
drag, startPoint x: 1031, startPoint y: 743, endPoint x: 1033, endPoint y: 759, distance: 16.1
click at [1123, 751] on mat-tooltip-component "Mark Inactive" at bounding box center [1128, 730] width 86 height 49
click at [1125, 759] on div "Good morning Edward, unfortunately the only promotion right now is buy 4 tires …" at bounding box center [1227, 744] width 681 height 69
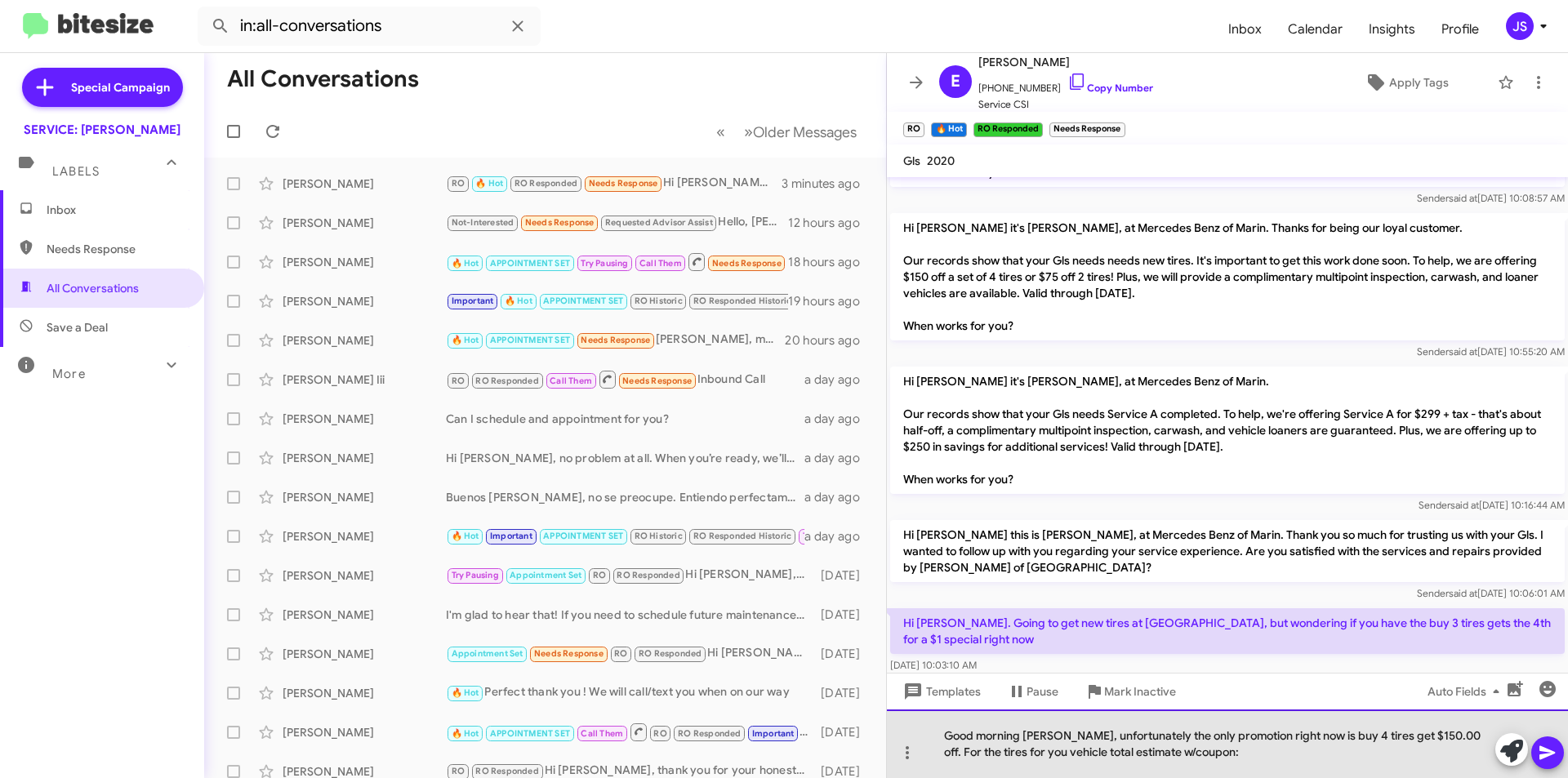
click at [1199, 762] on div "Good morning Edward, unfortunately the only promotion right now is buy 4 tires …" at bounding box center [1227, 744] width 681 height 69
click at [1249, 752] on div "Good morning Edward, unfortunately the only promotion right now is buy 4 tires …" at bounding box center [1227, 744] width 681 height 69
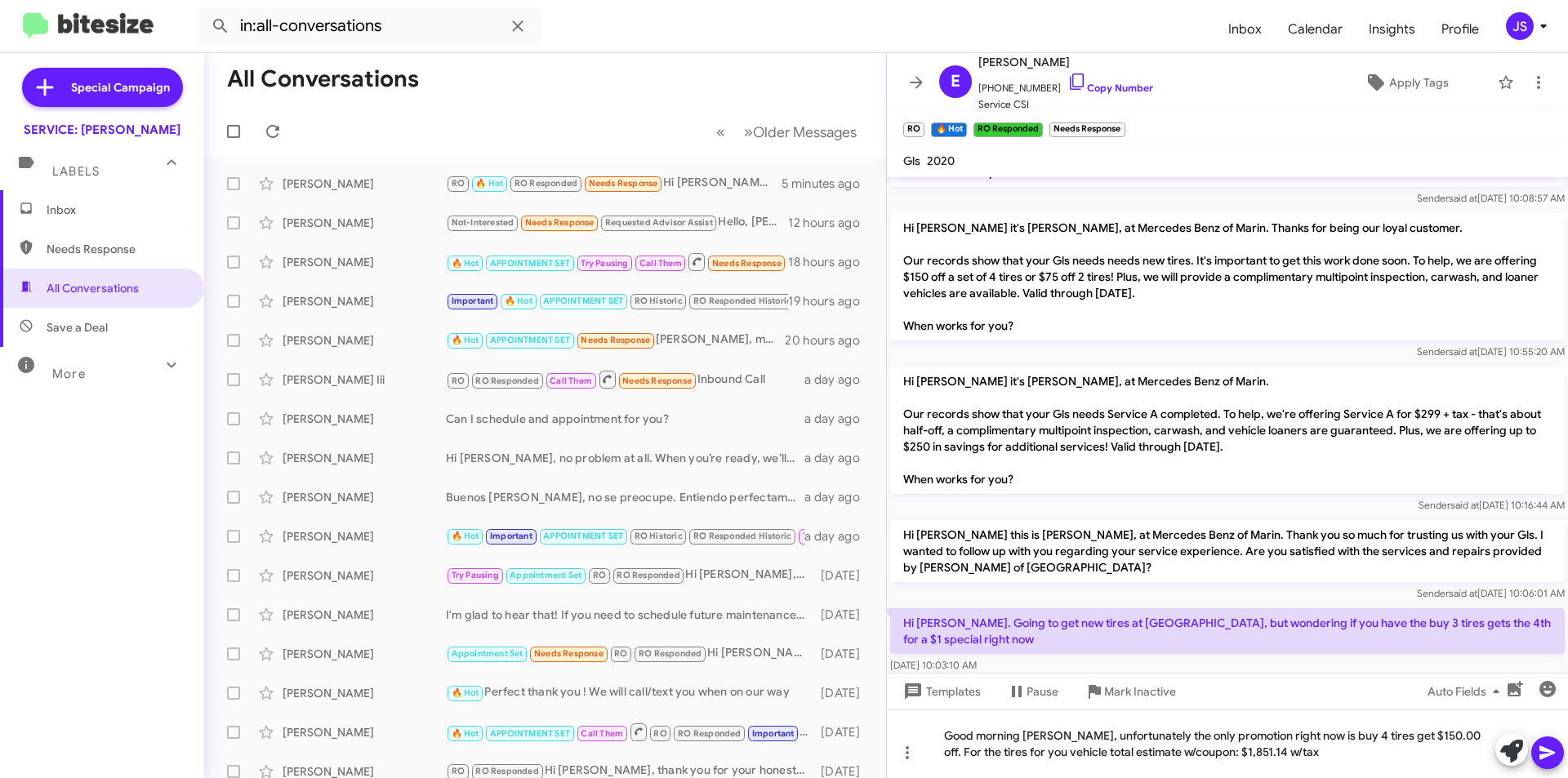
click at [1547, 747] on icon at bounding box center [1548, 752] width 19 height 19
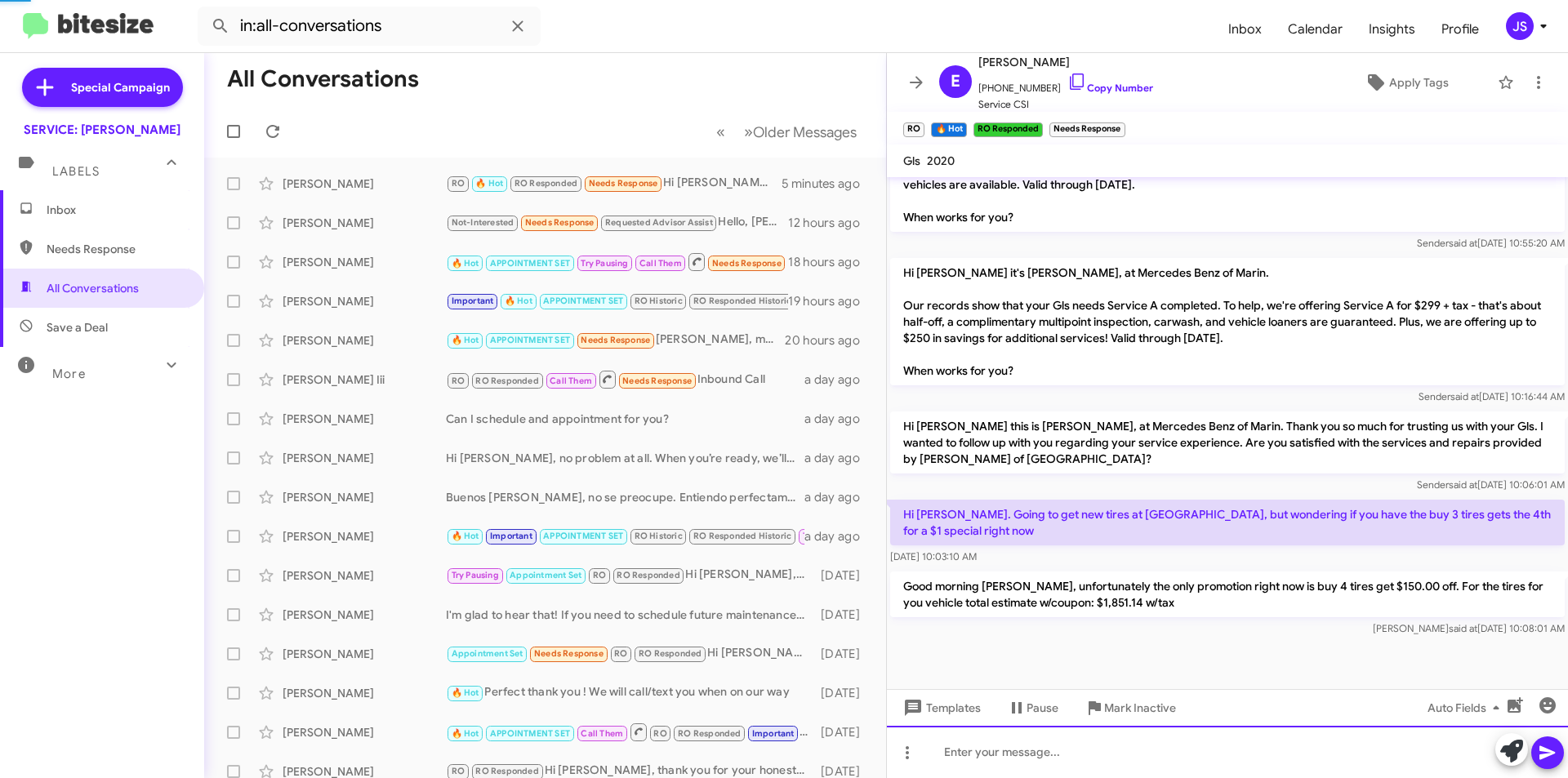
scroll to position [0, 0]
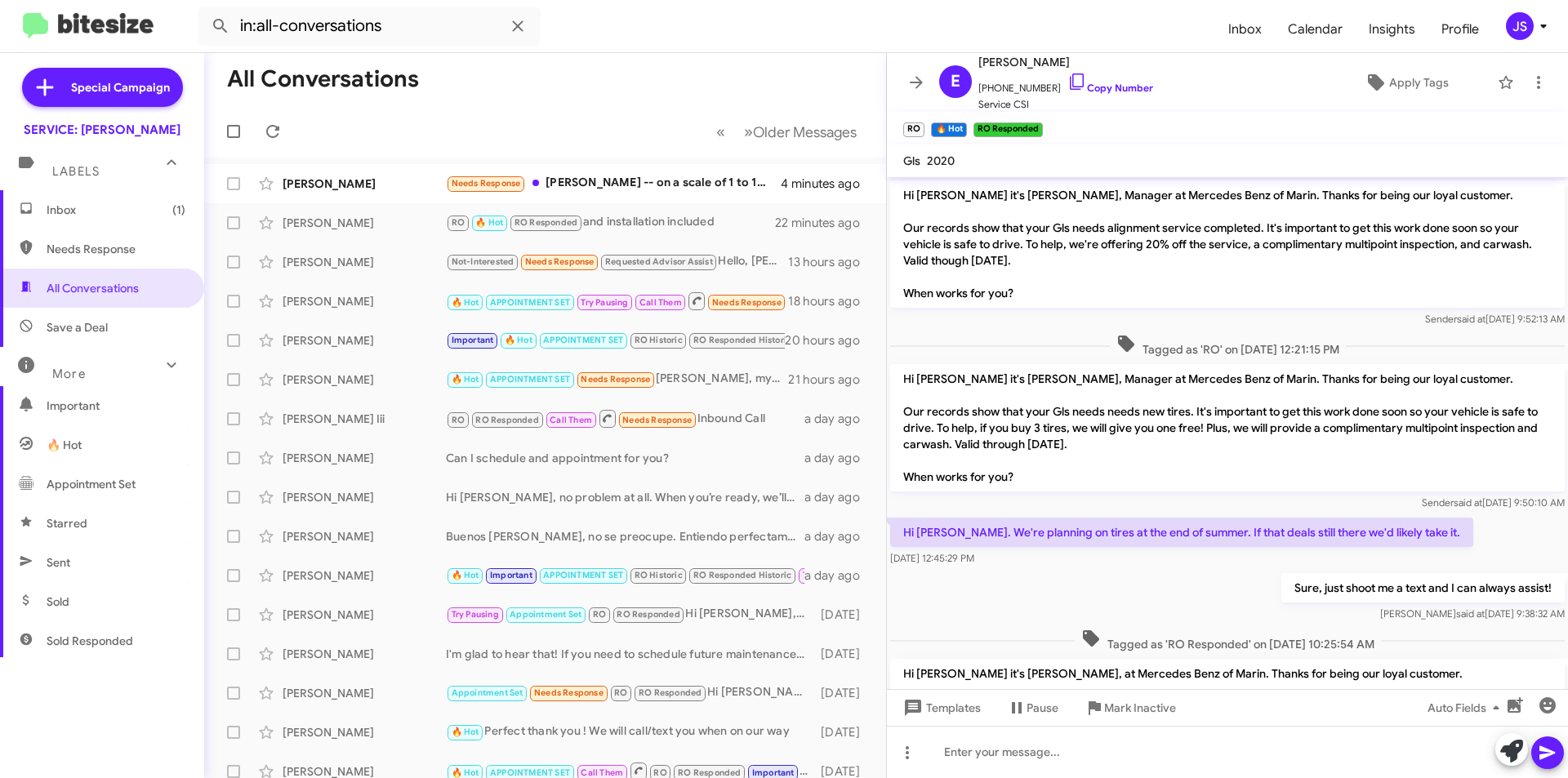
scroll to position [768, 0]
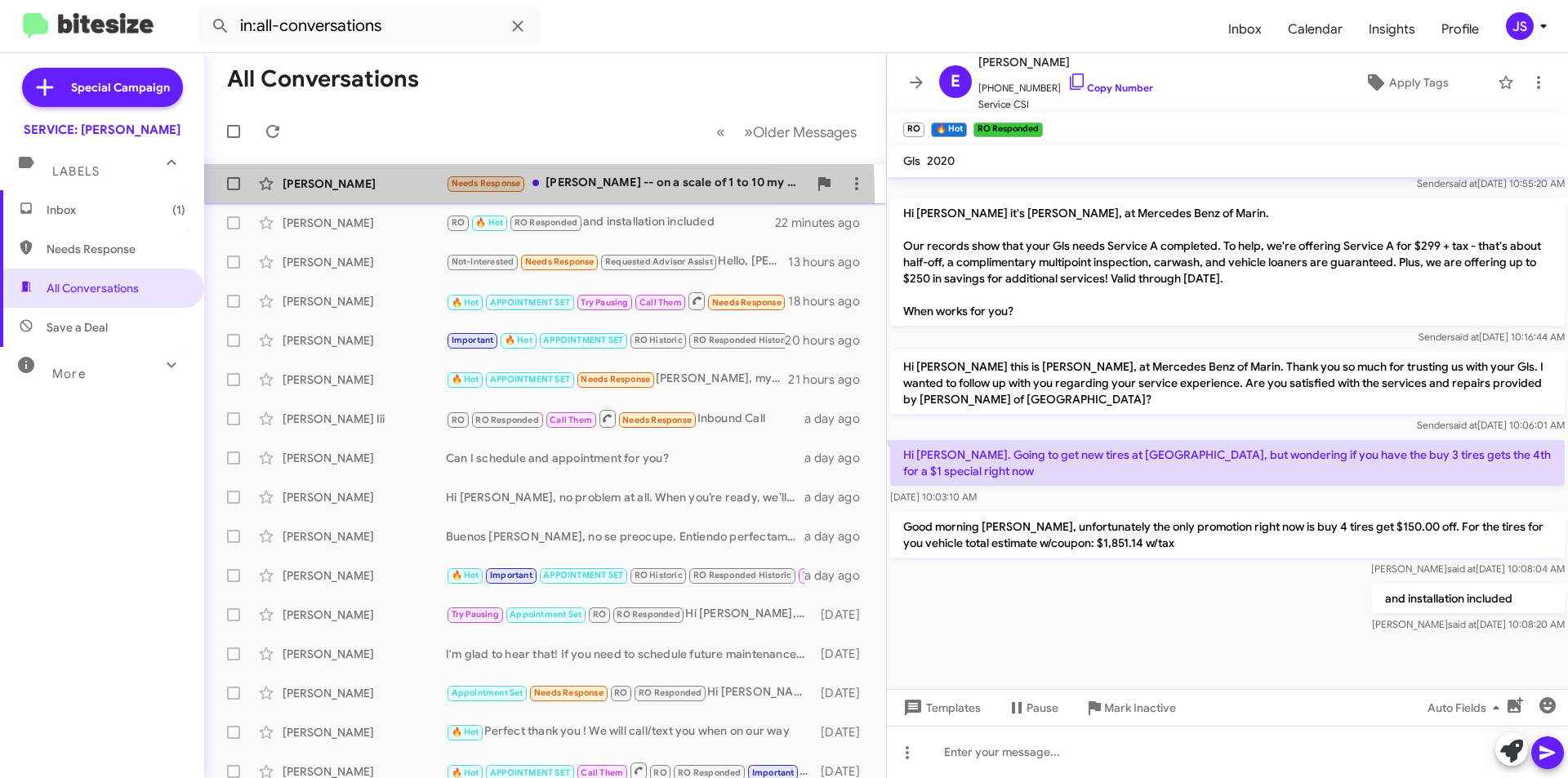
click at [410, 195] on div "[PERSON_NAME] Needs Response [PERSON_NAME] -- on a scale of 1 to 10 my experien…" at bounding box center [545, 183] width 656 height 32
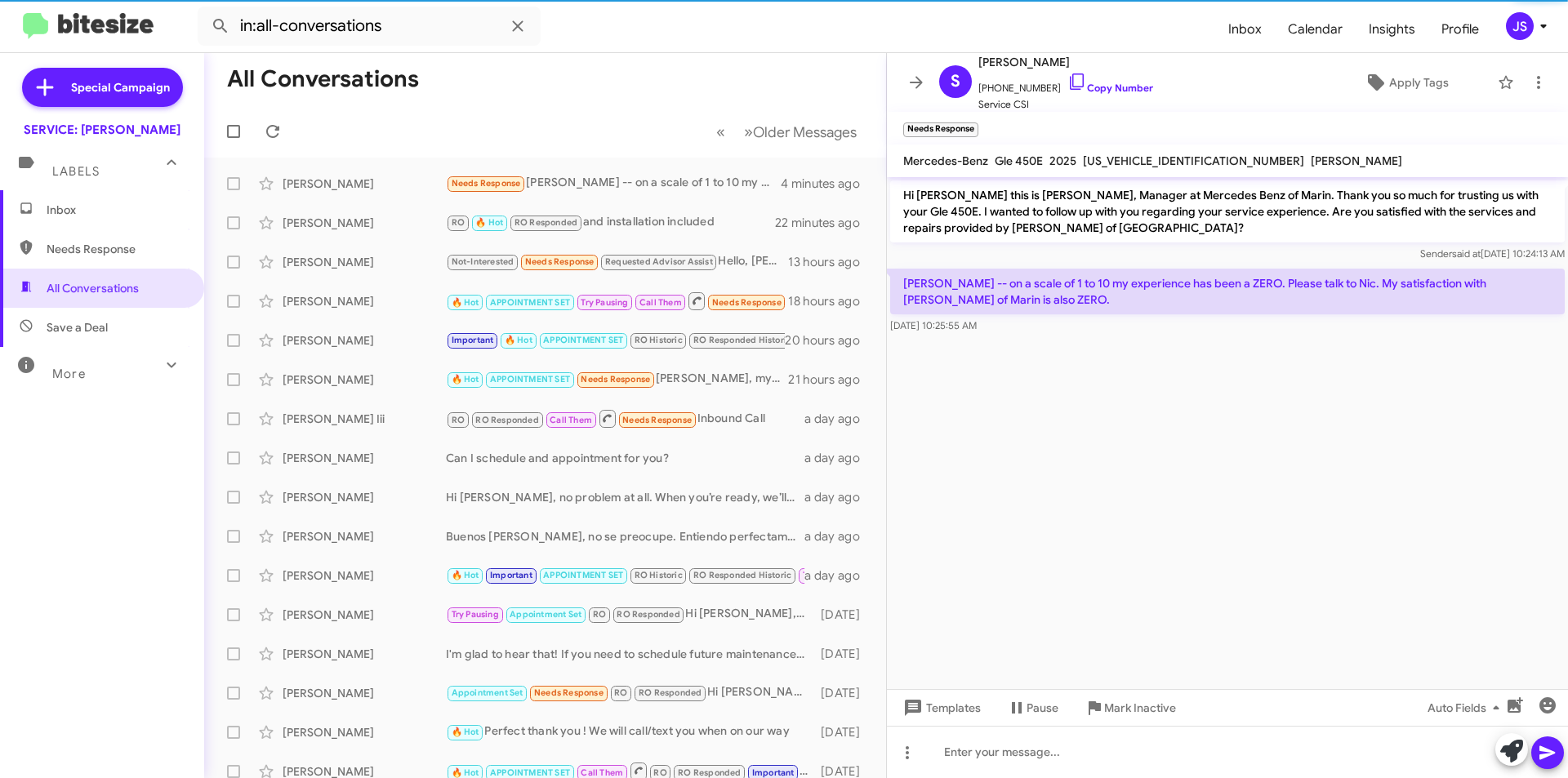
click at [1287, 334] on div "[PERSON_NAME] -- on a scale of 1 to 10 my experience has been a ZERO. Please ta…" at bounding box center [1227, 301] width 681 height 72
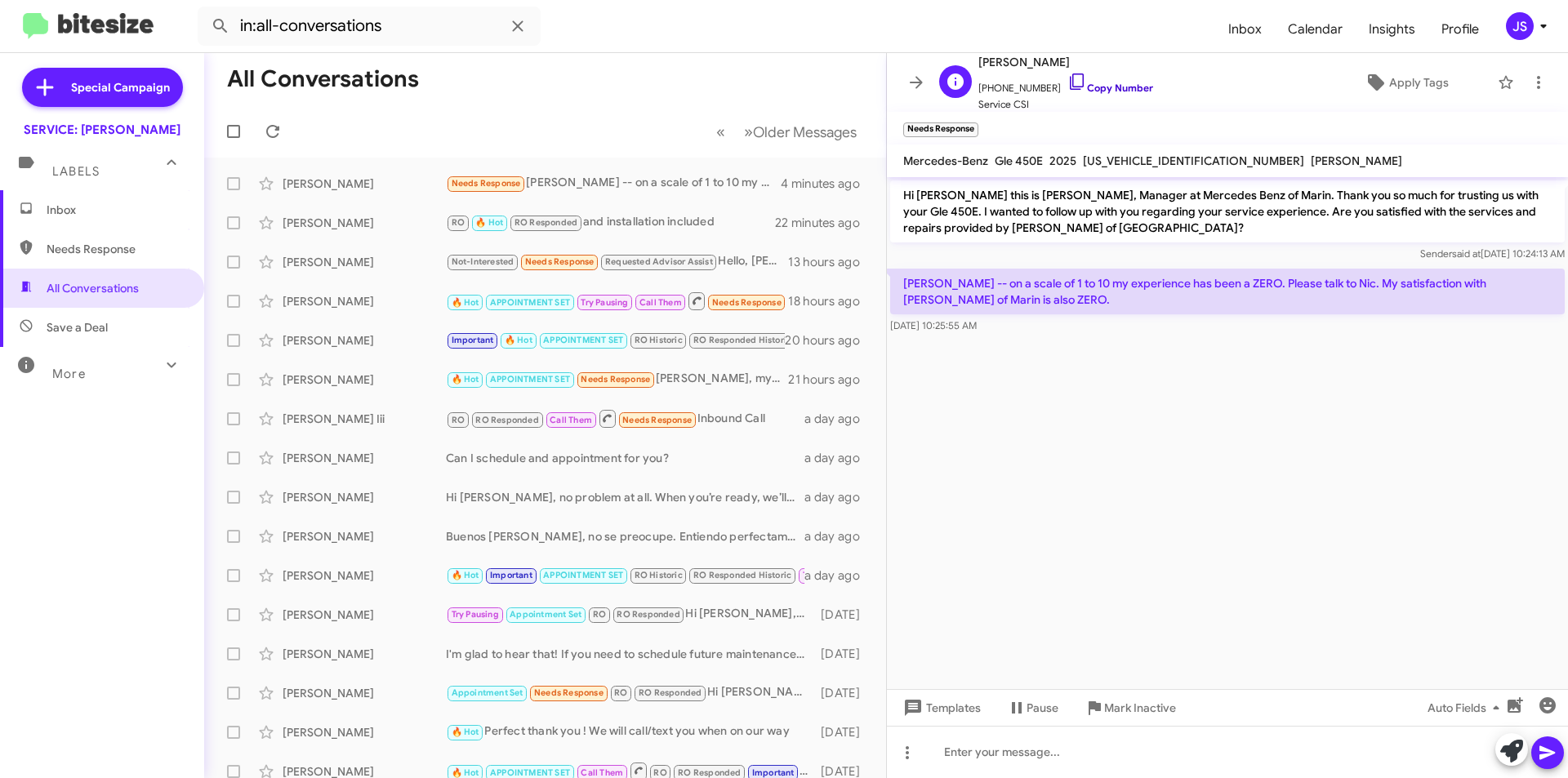
click at [1068, 79] on icon at bounding box center [1077, 82] width 19 height 19
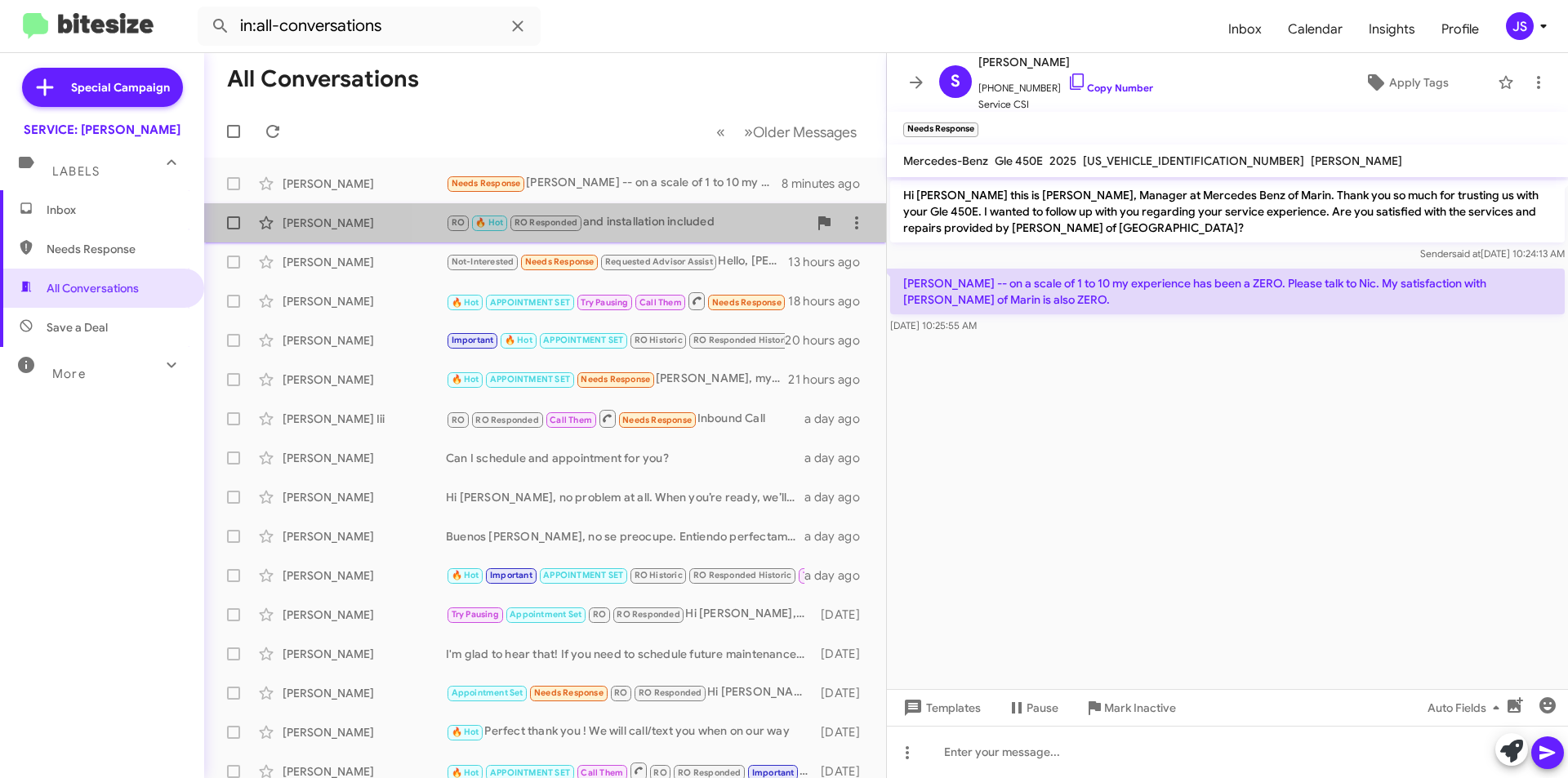
click at [704, 231] on div "RO 🔥 Hot RO Responded and installation included" at bounding box center [626, 222] width 361 height 19
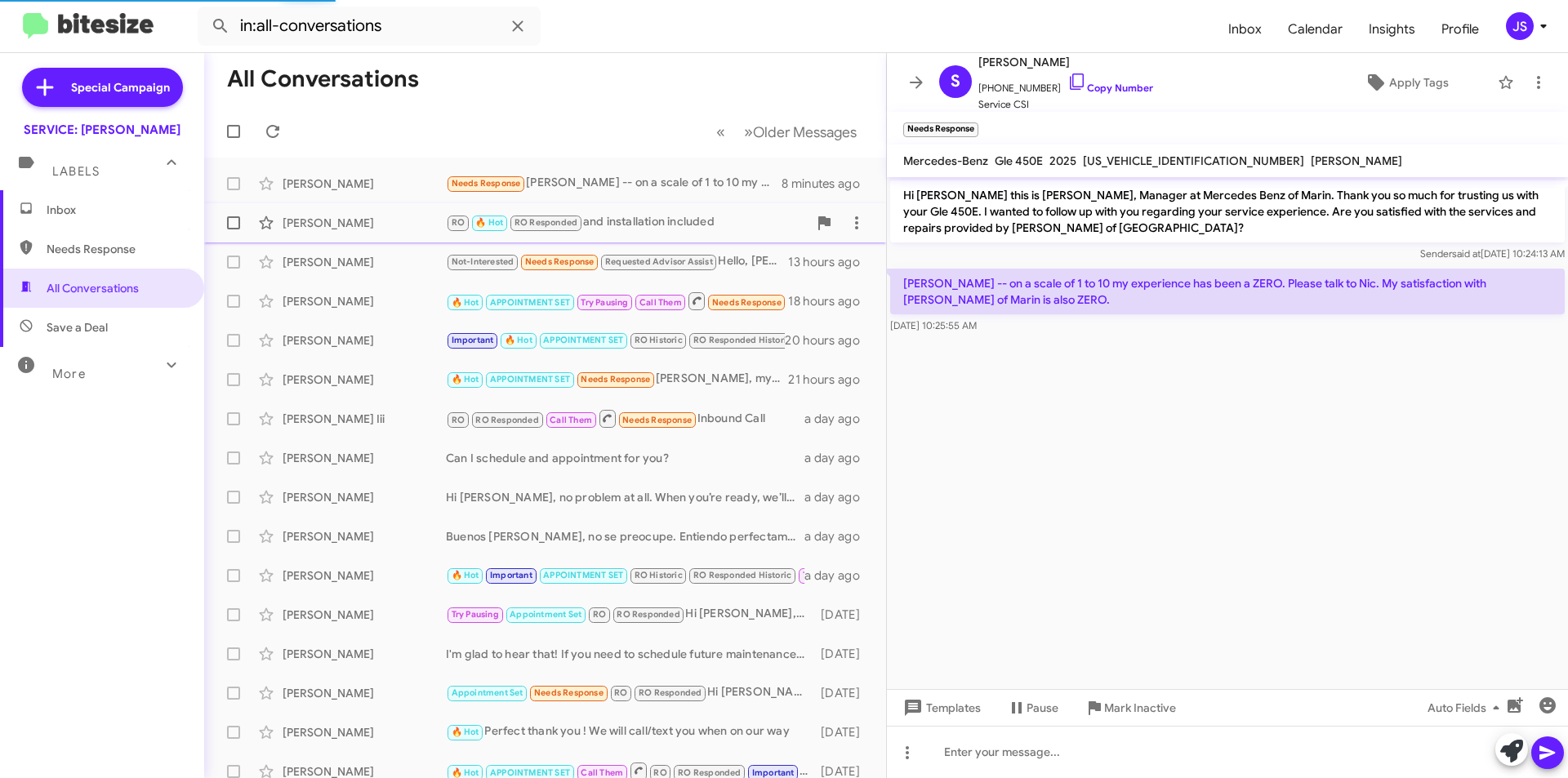
scroll to position [768, 0]
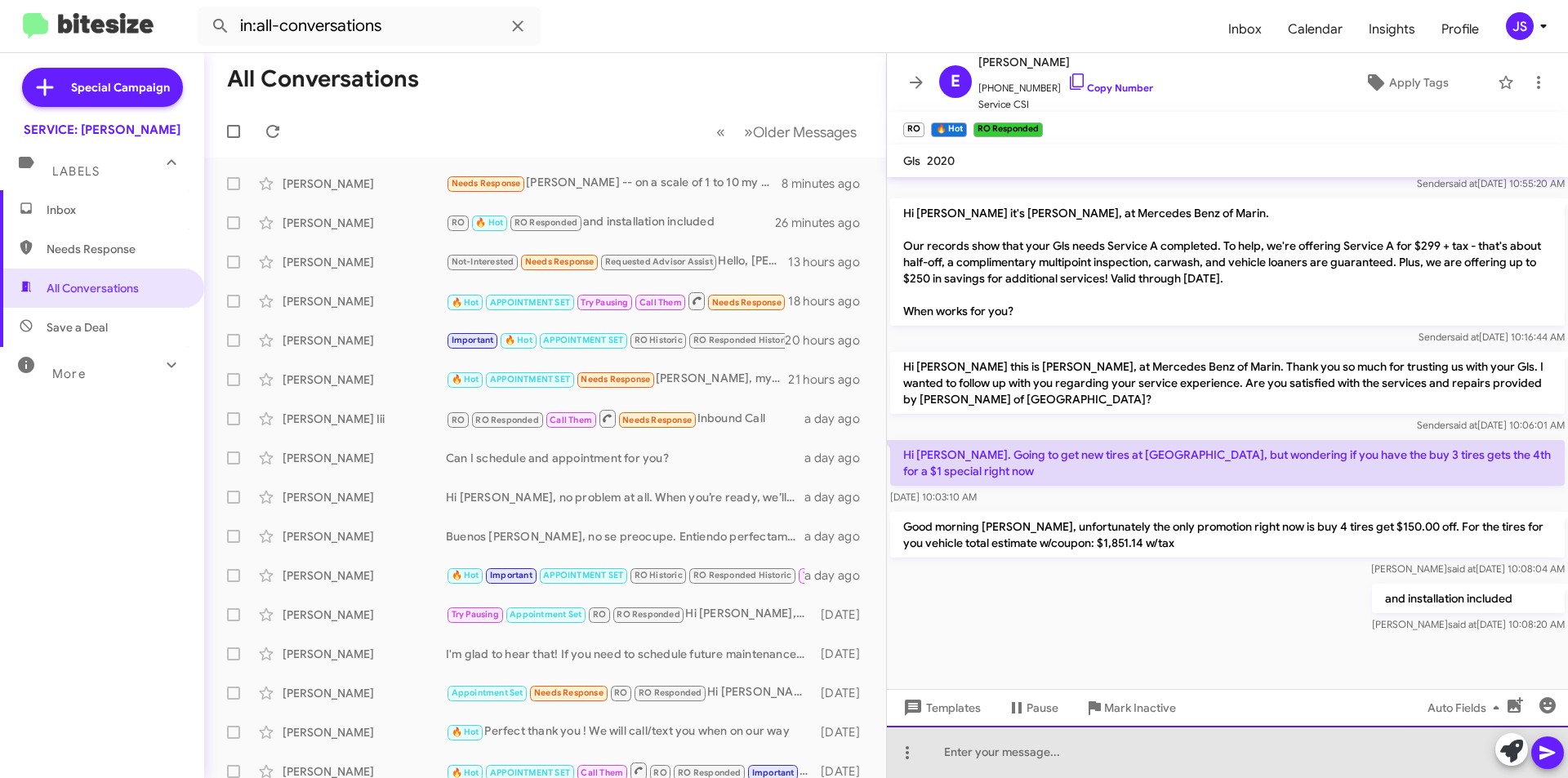
click at [1071, 754] on div at bounding box center [1227, 752] width 681 height 52
click at [1236, 743] on div at bounding box center [1227, 752] width 681 height 52
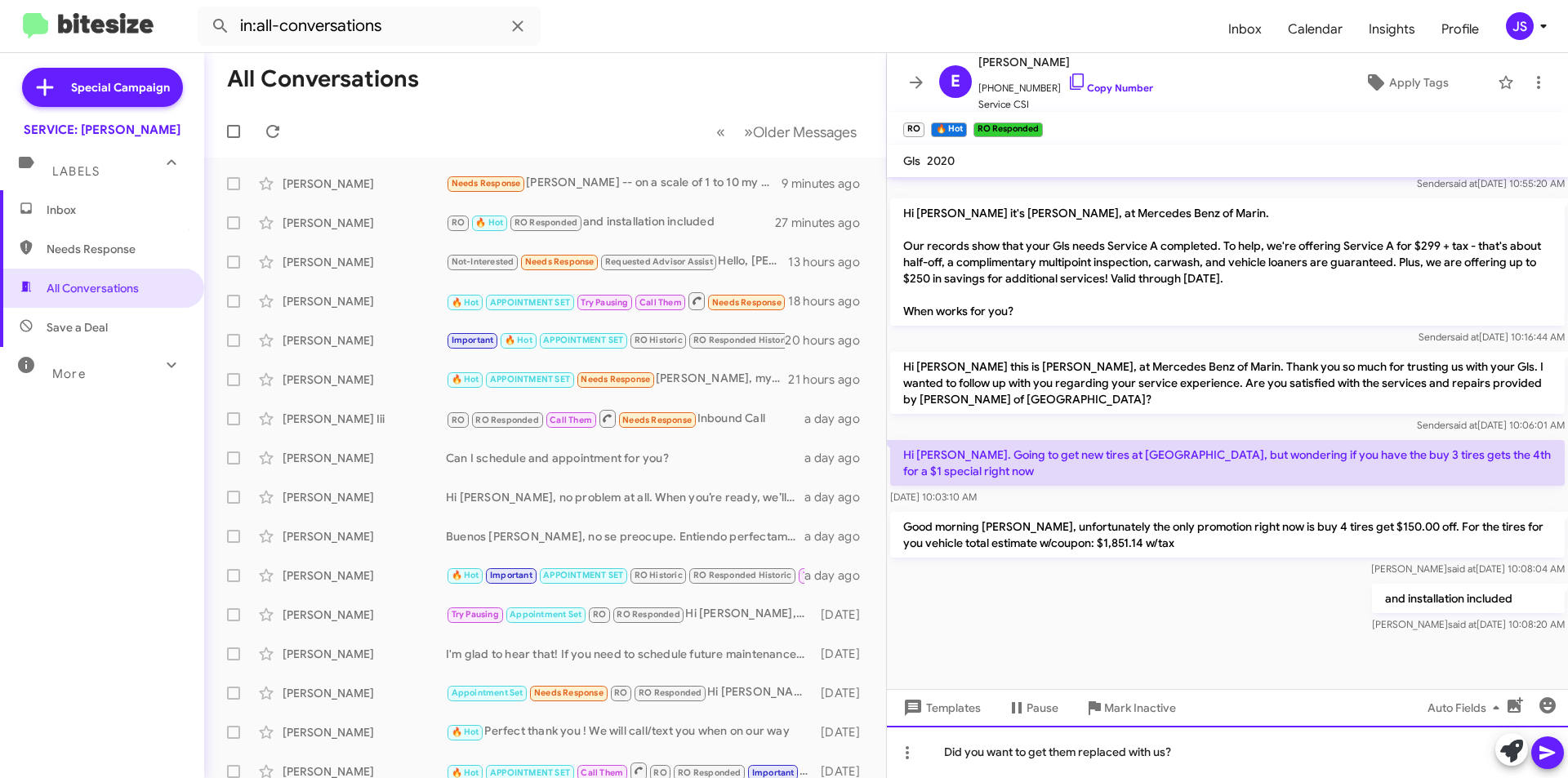
click at [1260, 757] on div "Did you want to get them replaced with us?" at bounding box center [1227, 752] width 681 height 52
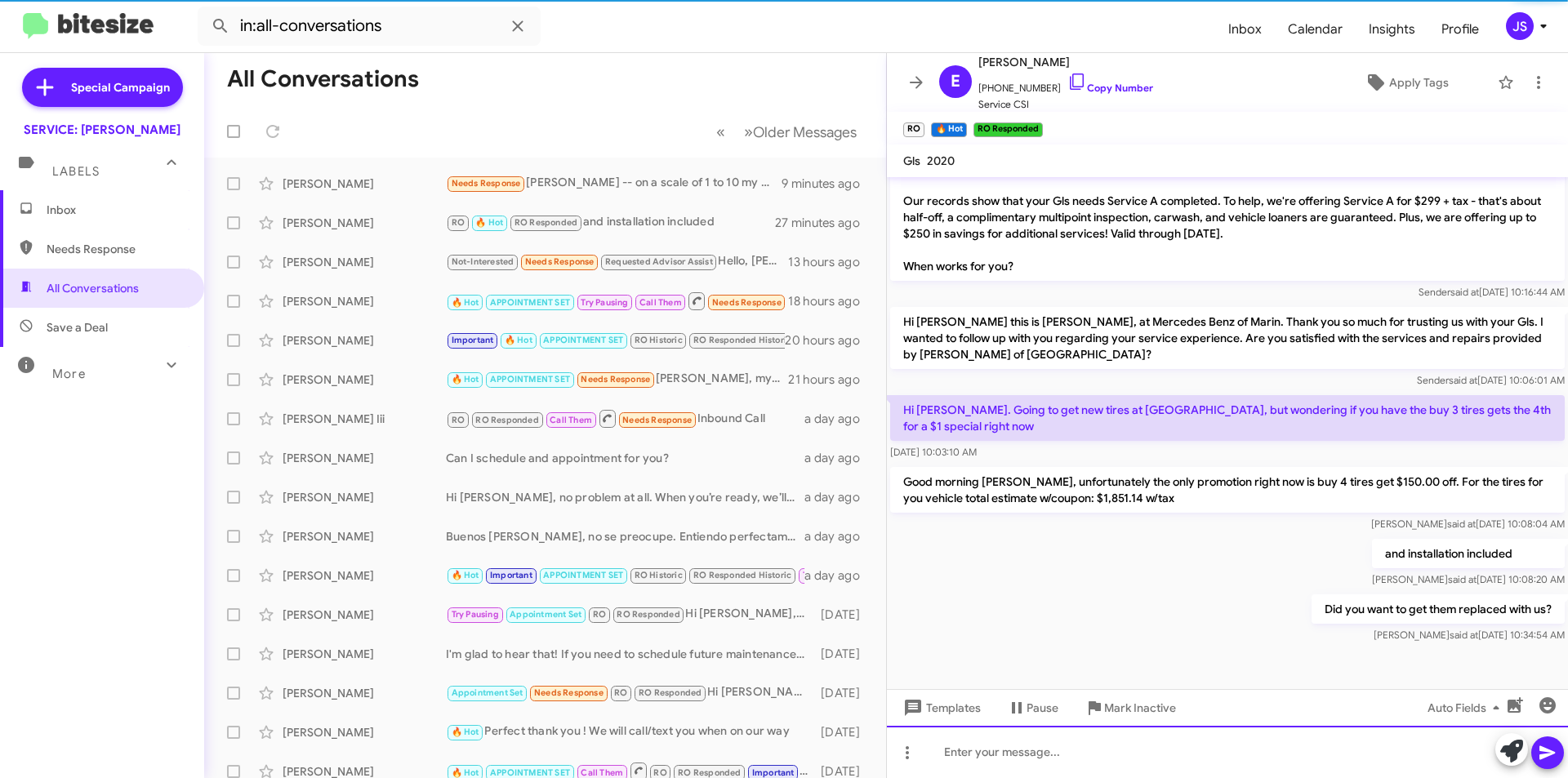
scroll to position [827, 0]
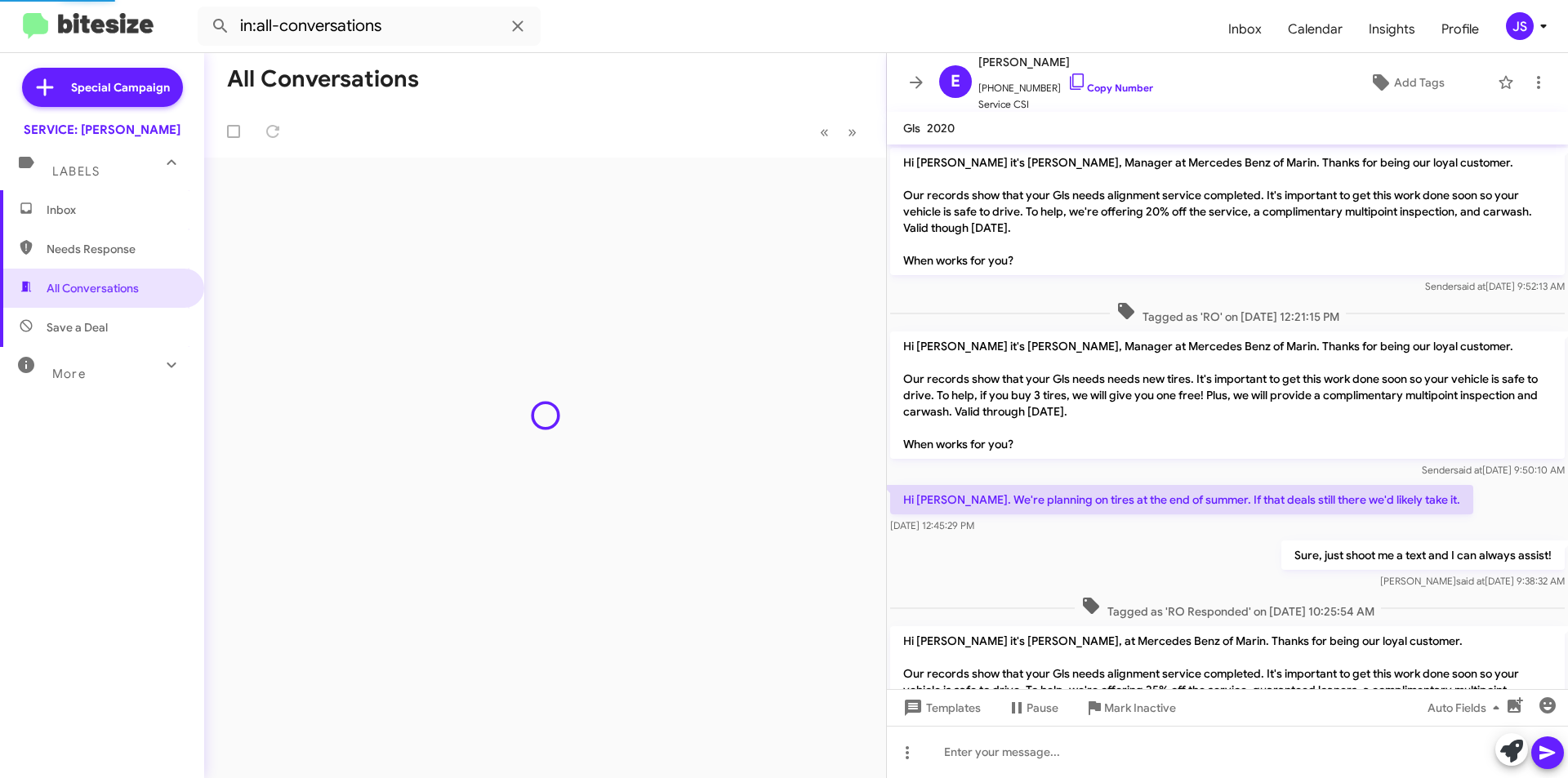
scroll to position [795, 0]
